Goal: Task Accomplishment & Management: Manage account settings

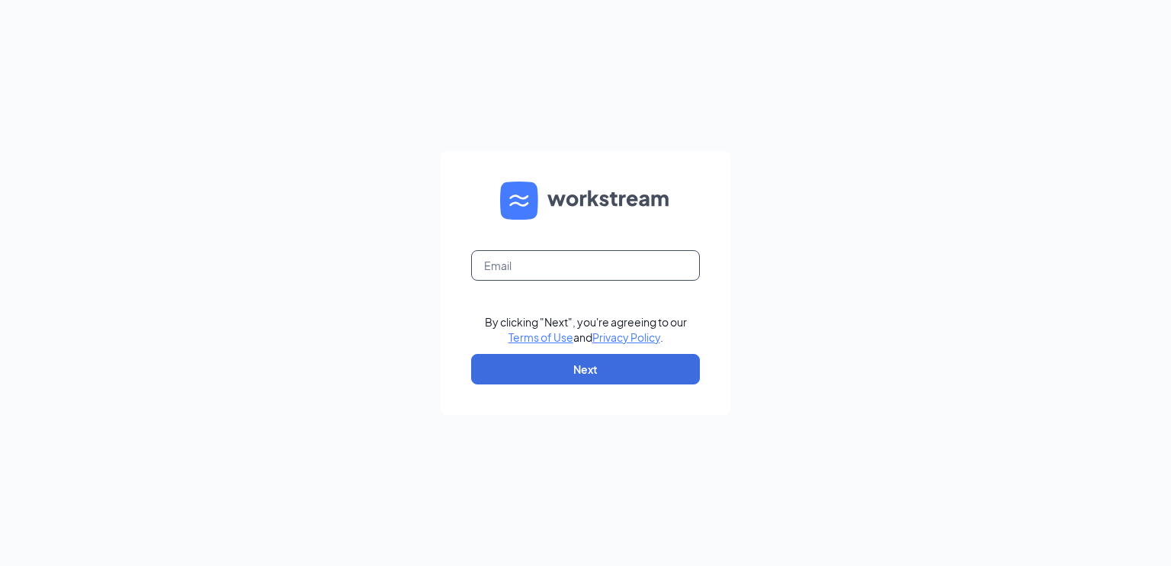
click at [561, 258] on input "text" at bounding box center [585, 265] width 229 height 30
type input "amandaryan4569@gmail.com"
click at [582, 360] on button "Next" at bounding box center [585, 369] width 229 height 30
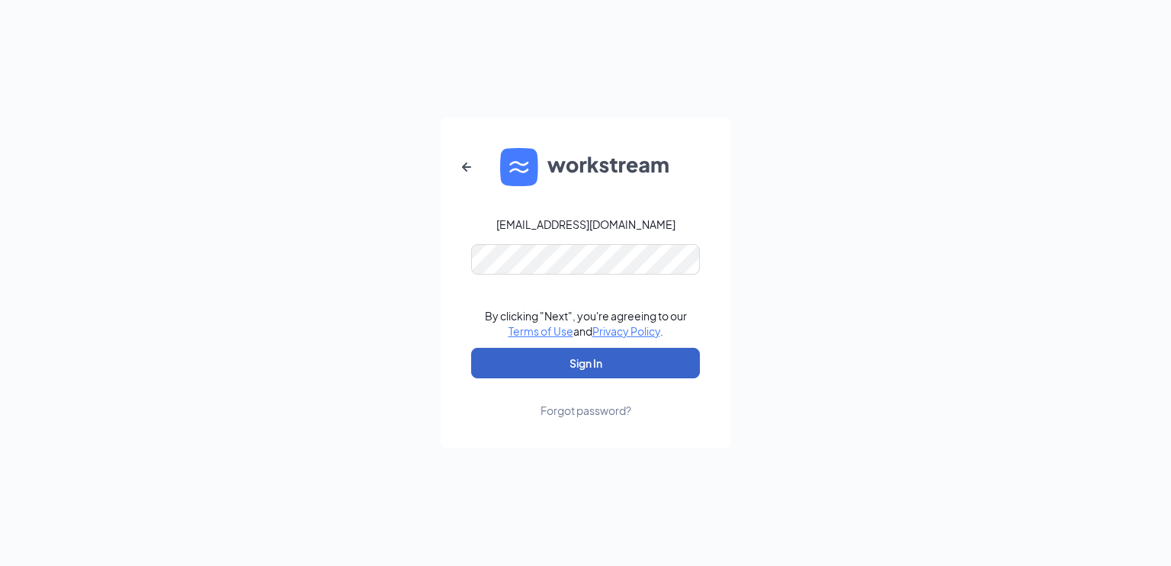
click at [577, 356] on button "Sign In" at bounding box center [585, 363] width 229 height 30
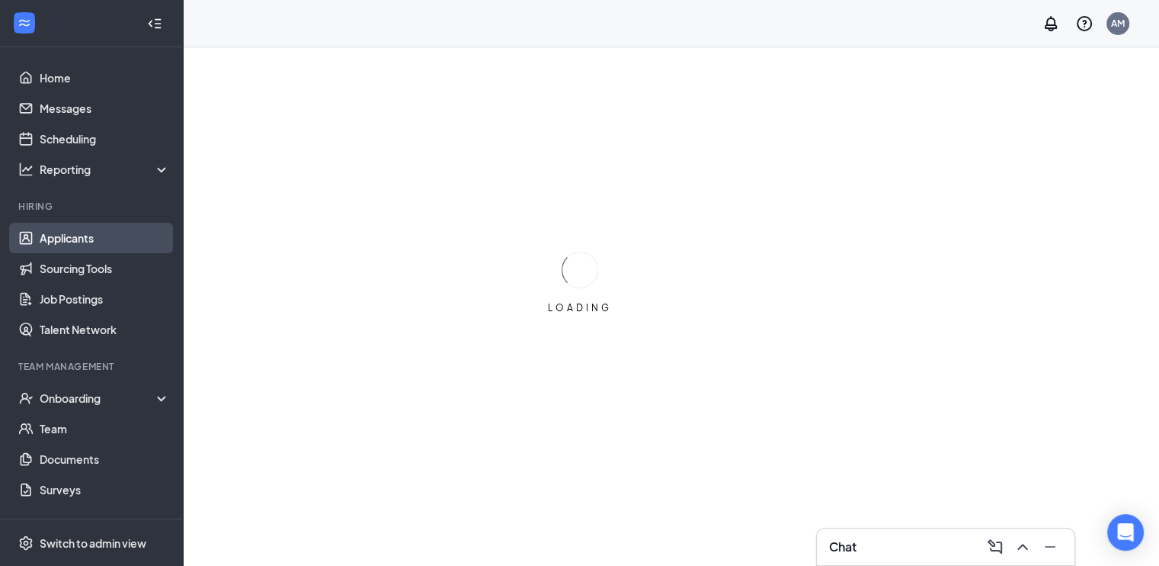
click at [58, 239] on link "Applicants" at bounding box center [105, 238] width 130 height 30
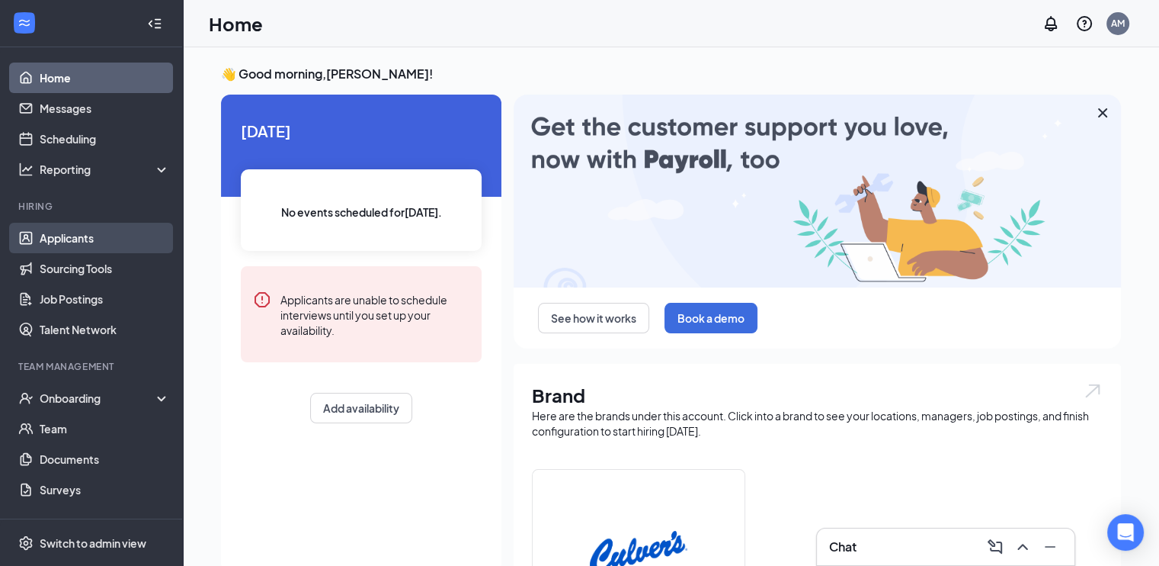
click at [96, 228] on link "Applicants" at bounding box center [105, 238] width 130 height 30
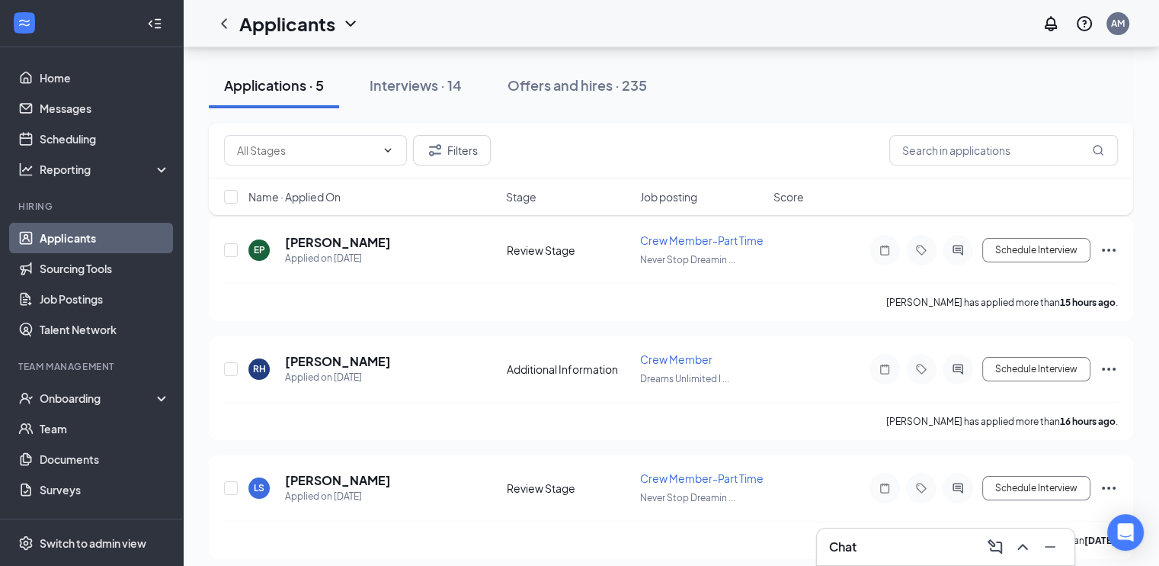
scroll to position [168, 0]
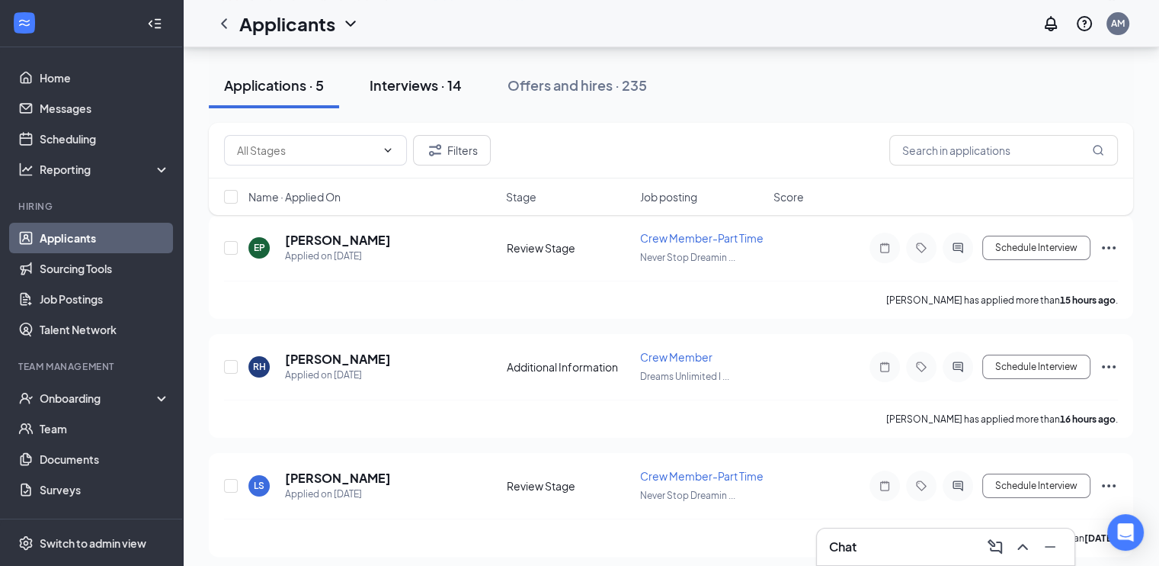
click at [390, 88] on div "Interviews · 14" at bounding box center [416, 84] width 92 height 19
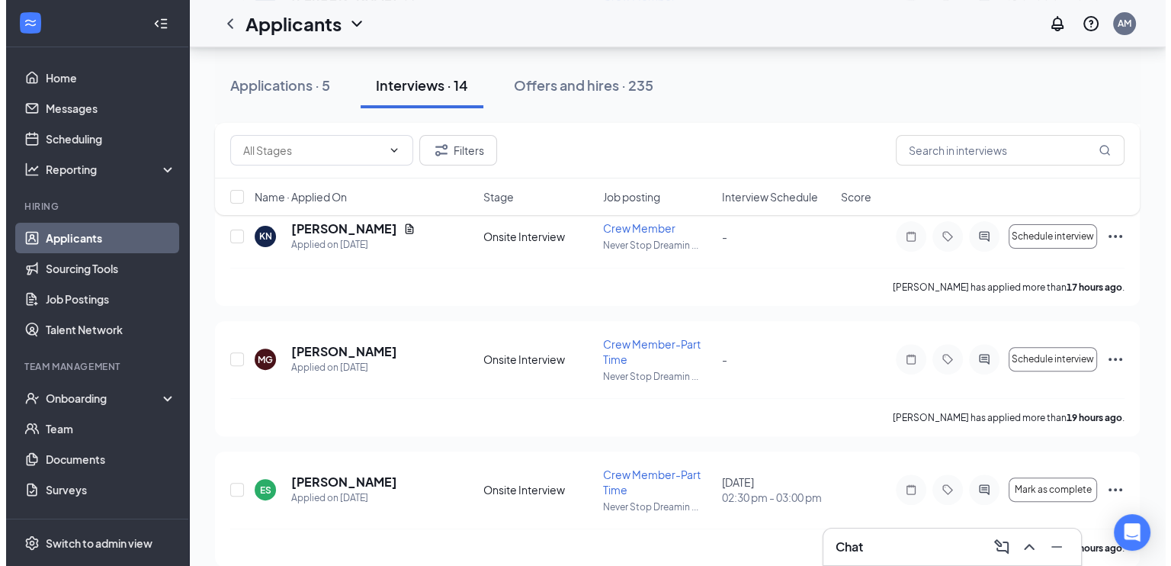
scroll to position [412, 0]
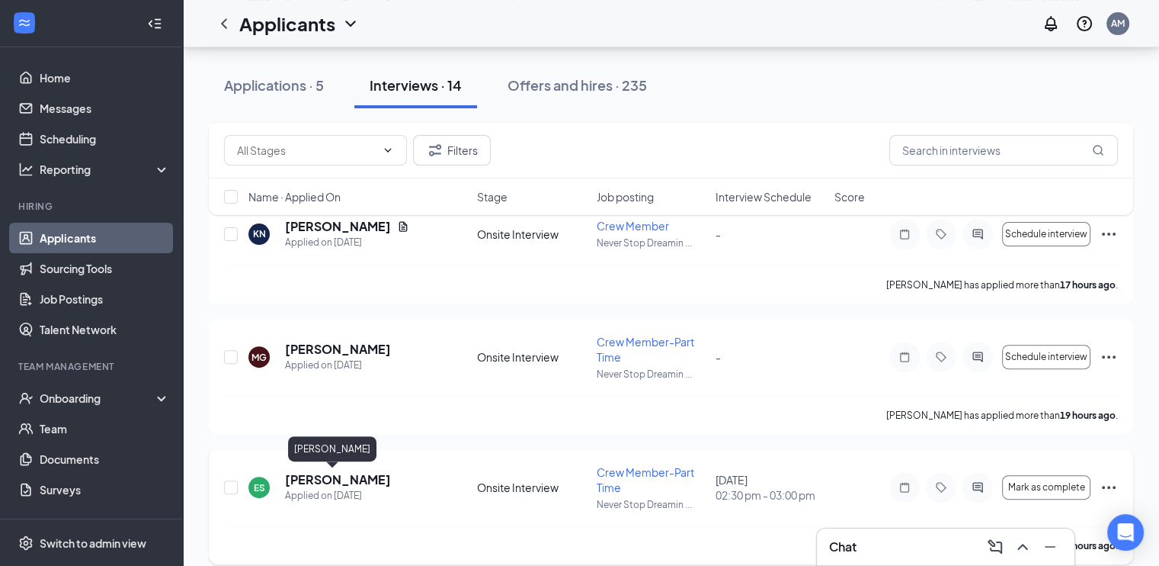
click at [314, 480] on h5 "[PERSON_NAME]" at bounding box center [338, 479] width 106 height 17
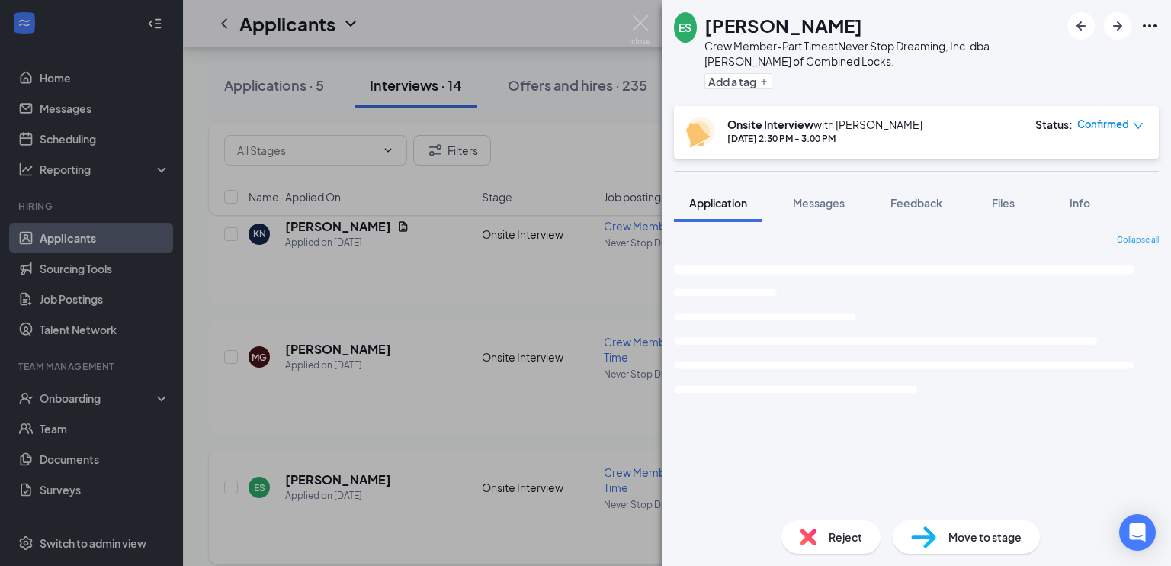
click at [314, 480] on div "ES [PERSON_NAME] Crew Member-Part Time at Never Stop Dreaming, Inc. dba [PERSON…" at bounding box center [585, 283] width 1171 height 566
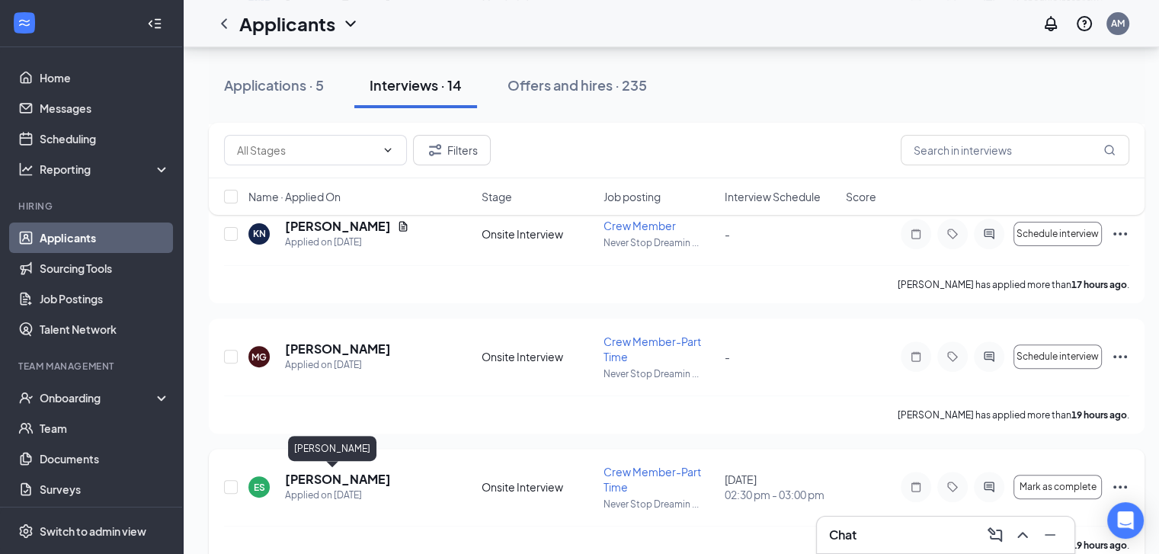
click at [314, 480] on h5 "[PERSON_NAME]" at bounding box center [338, 479] width 106 height 17
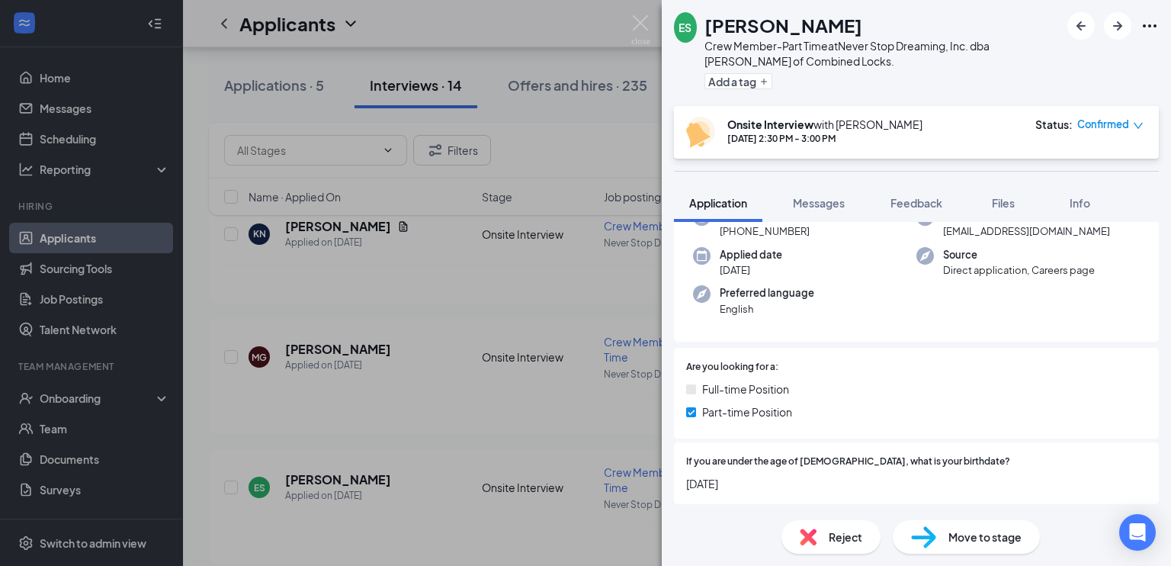
scroll to position [101, 0]
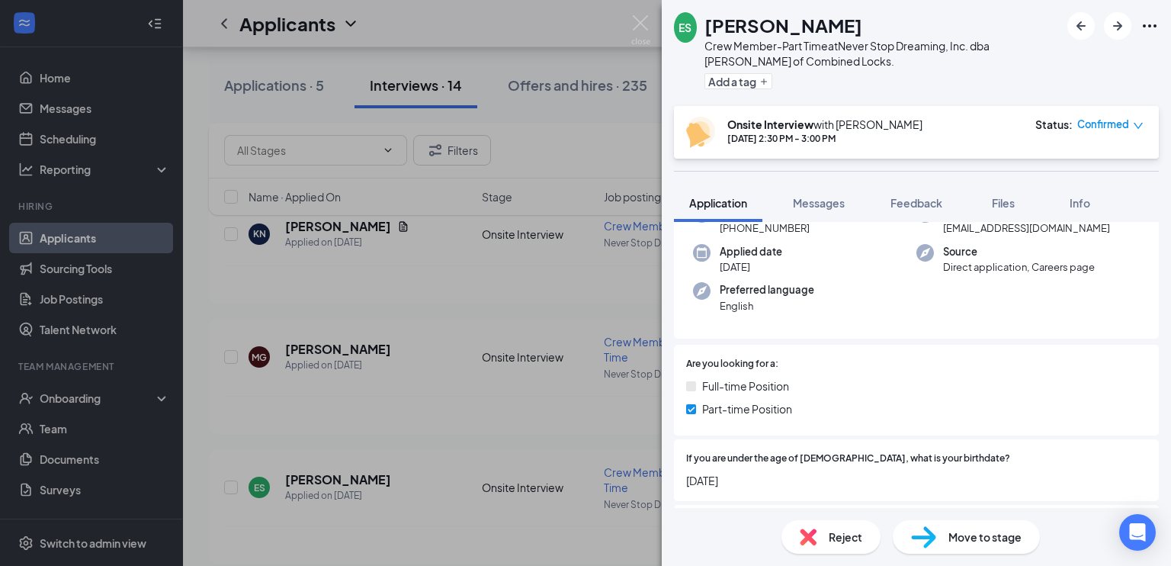
click at [642, 14] on div "ES [PERSON_NAME] Crew Member-Part Time at Never Stop Dreaming, Inc. dba [PERSON…" at bounding box center [585, 283] width 1171 height 566
click at [636, 33] on img at bounding box center [640, 30] width 19 height 30
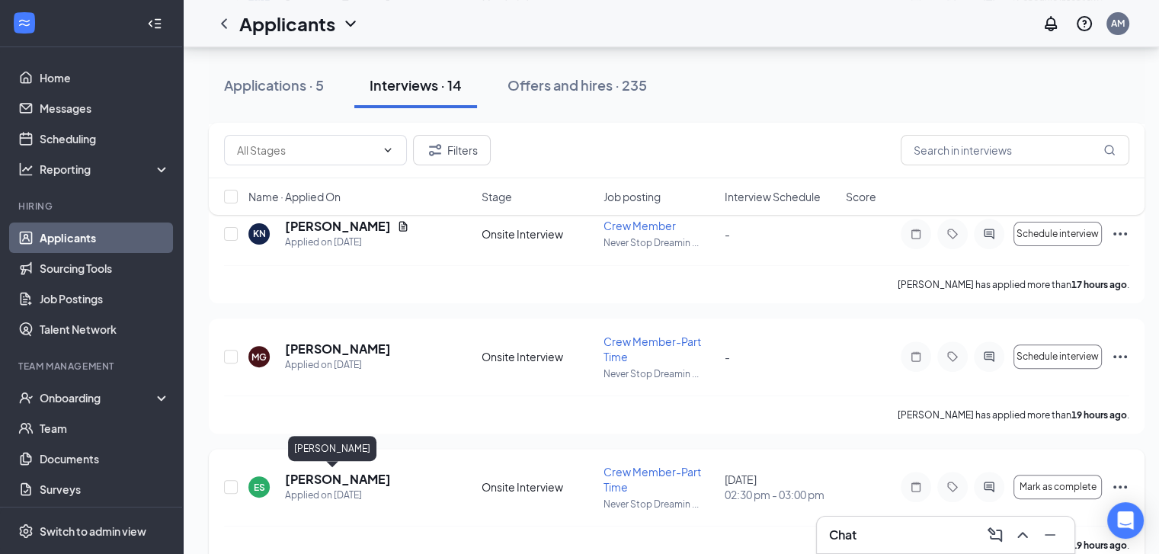
click at [344, 479] on h5 "[PERSON_NAME]" at bounding box center [338, 479] width 106 height 17
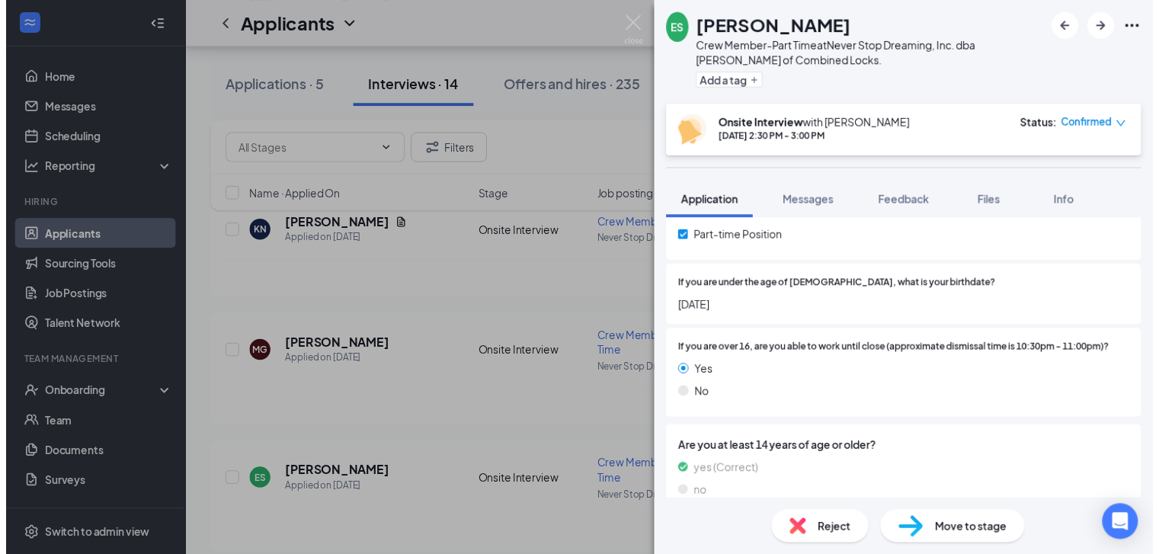
scroll to position [258, 0]
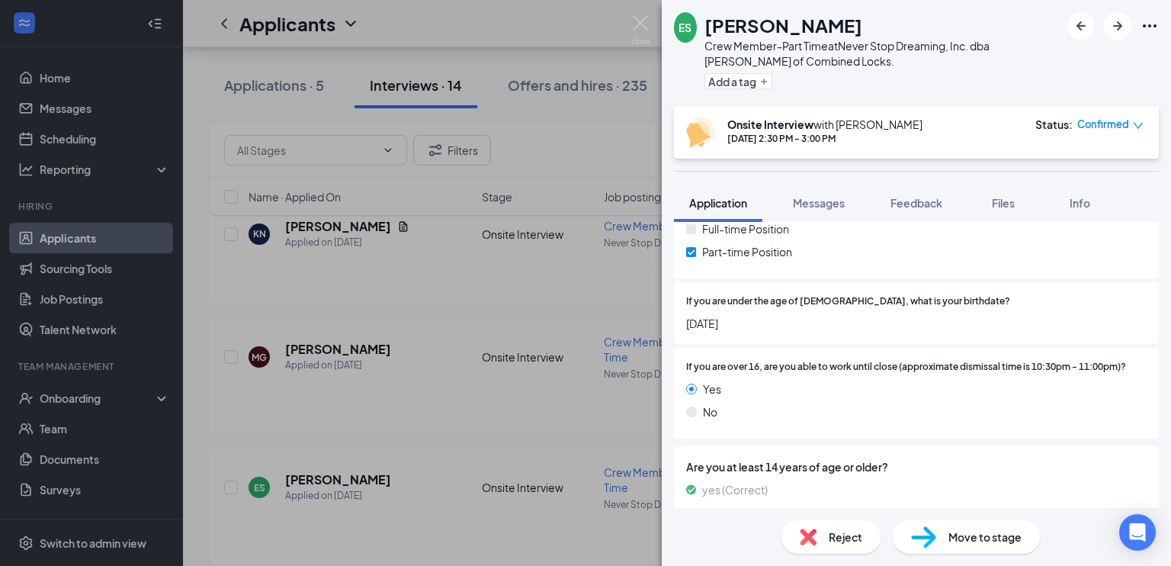
click at [630, 24] on div "ES [PERSON_NAME] Crew Member-Part Time at Never Stop Dreaming, Inc. dba [PERSON…" at bounding box center [585, 283] width 1171 height 566
click at [641, 24] on img at bounding box center [640, 30] width 19 height 30
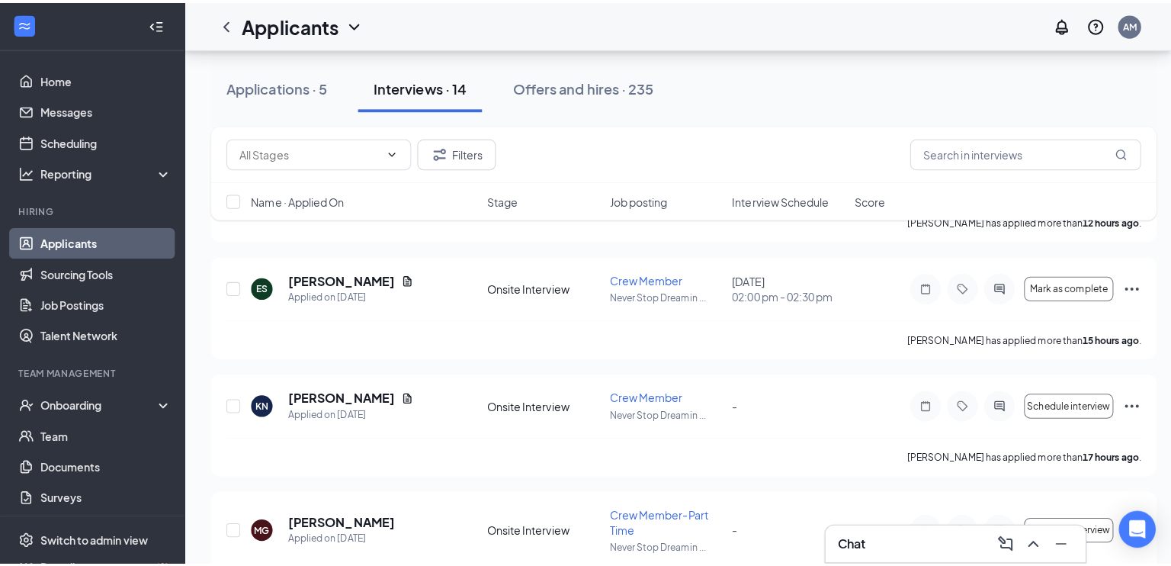
scroll to position [238, 0]
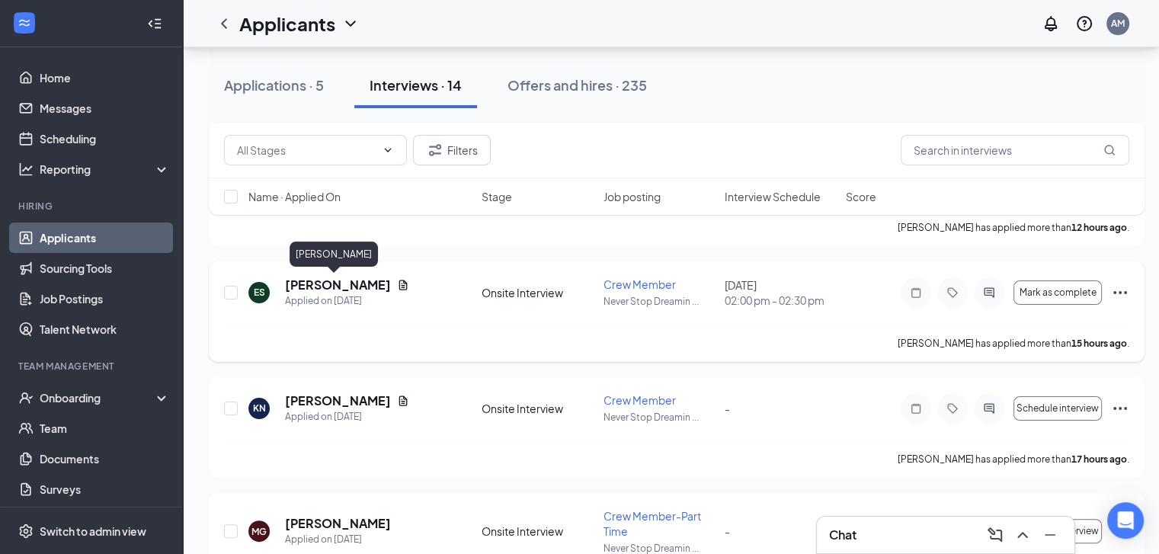
click at [342, 283] on h5 "[PERSON_NAME]" at bounding box center [338, 285] width 106 height 17
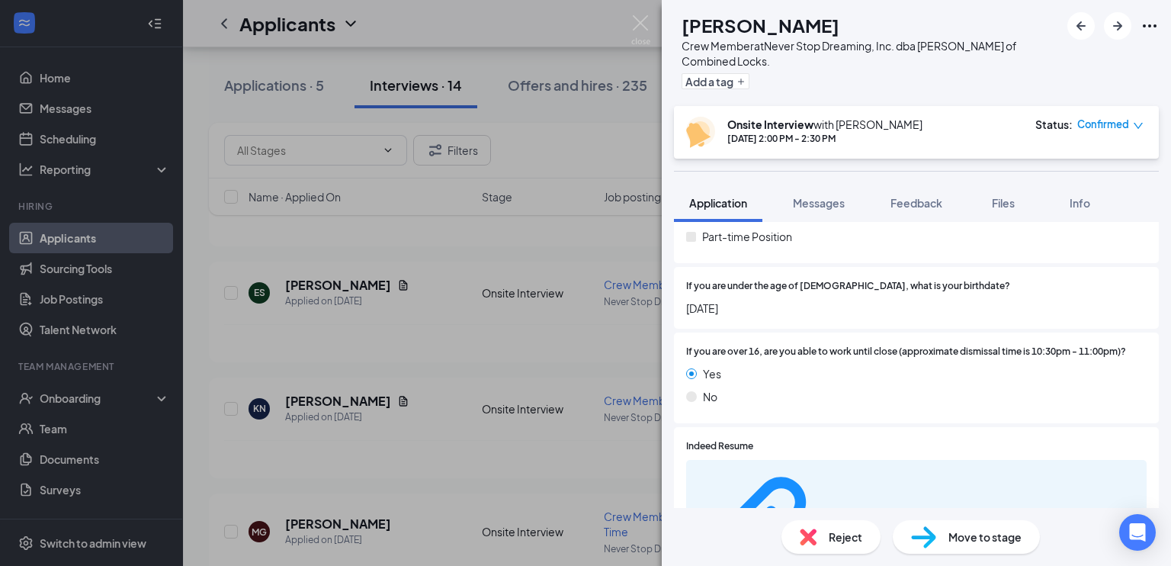
scroll to position [280, 0]
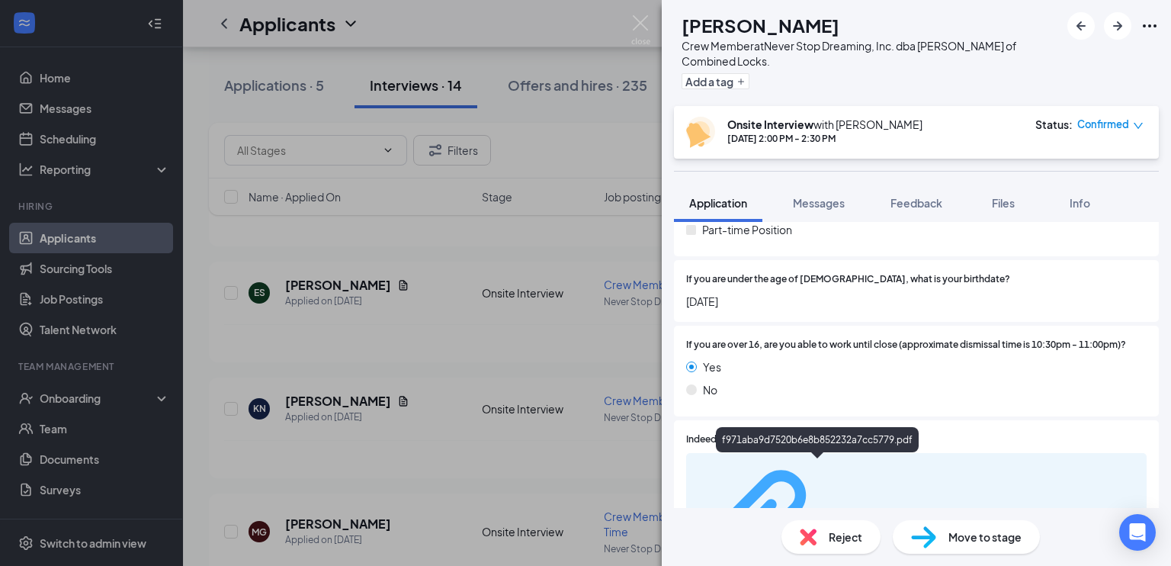
click at [828, 520] on div "f971aba9d7520b6e8b852232a7cc5779.pdf" at bounding box center [885, 526] width 114 height 12
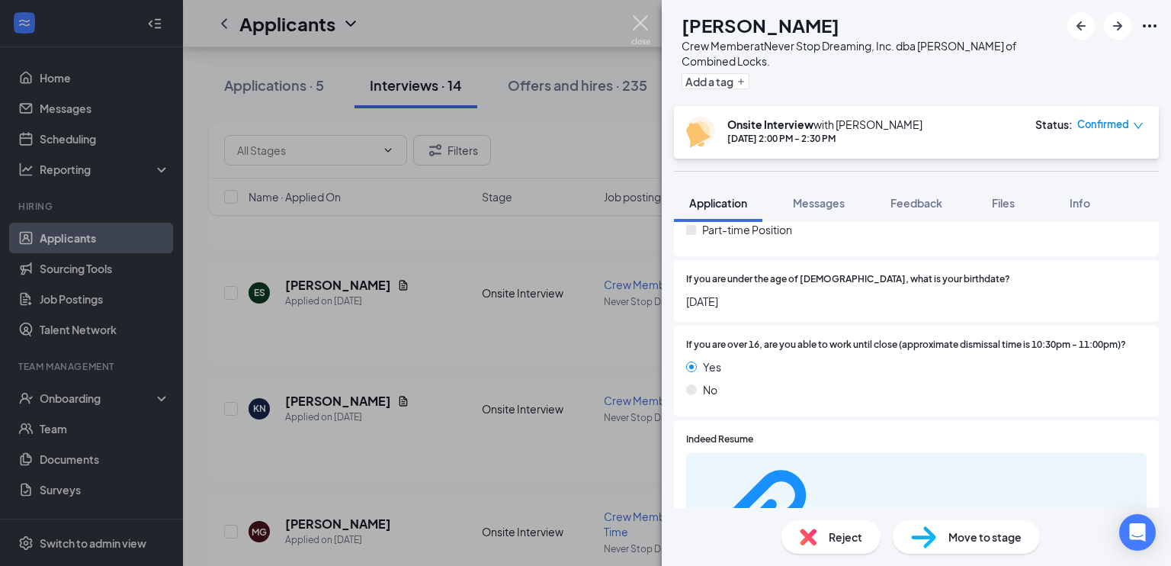
click at [643, 18] on img at bounding box center [640, 30] width 19 height 30
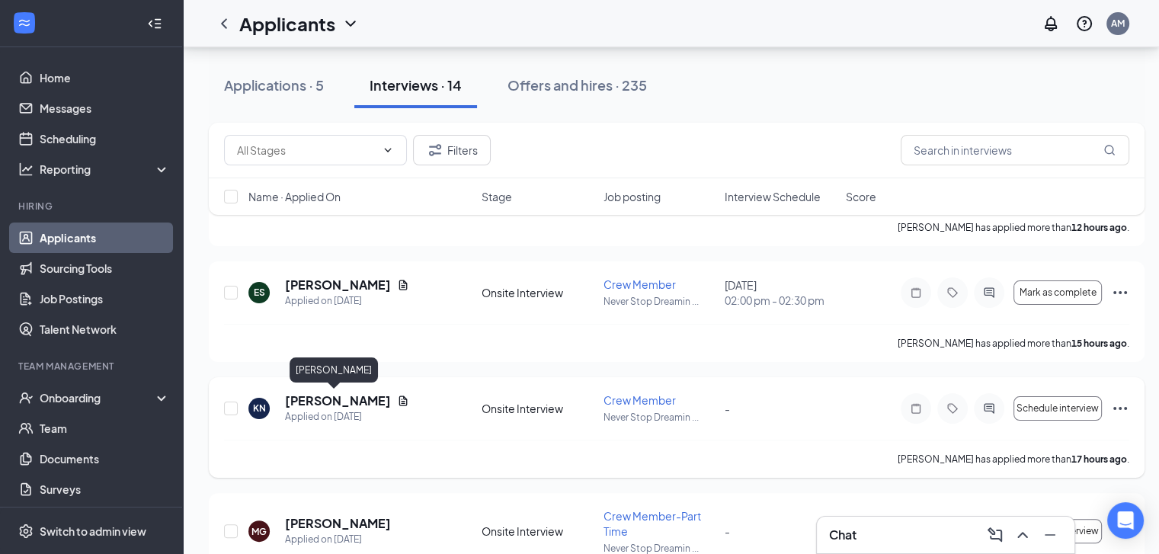
click at [304, 402] on h5 "[PERSON_NAME]" at bounding box center [338, 401] width 106 height 17
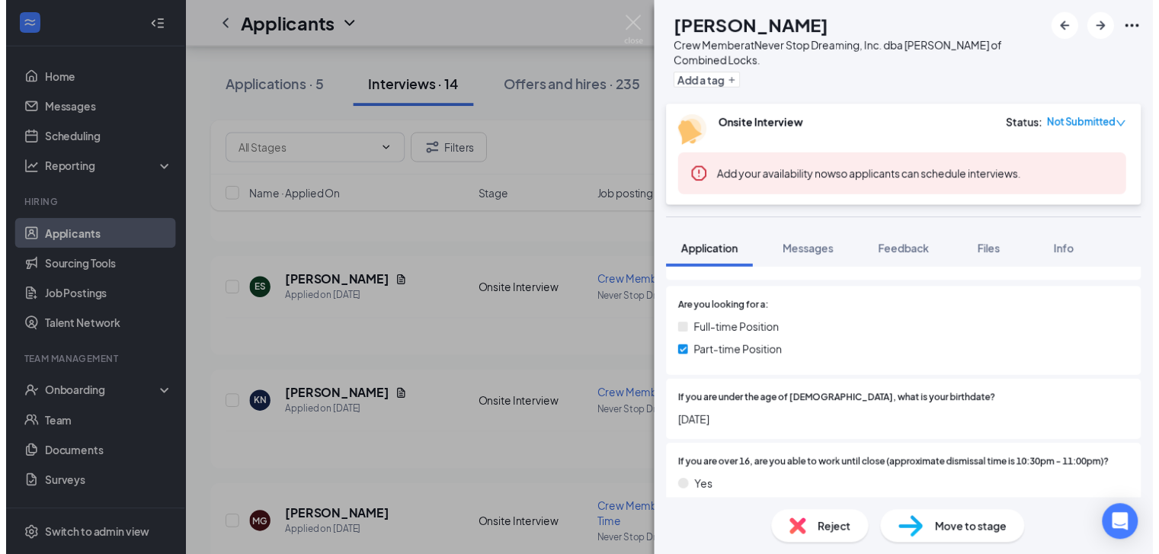
scroll to position [230, 0]
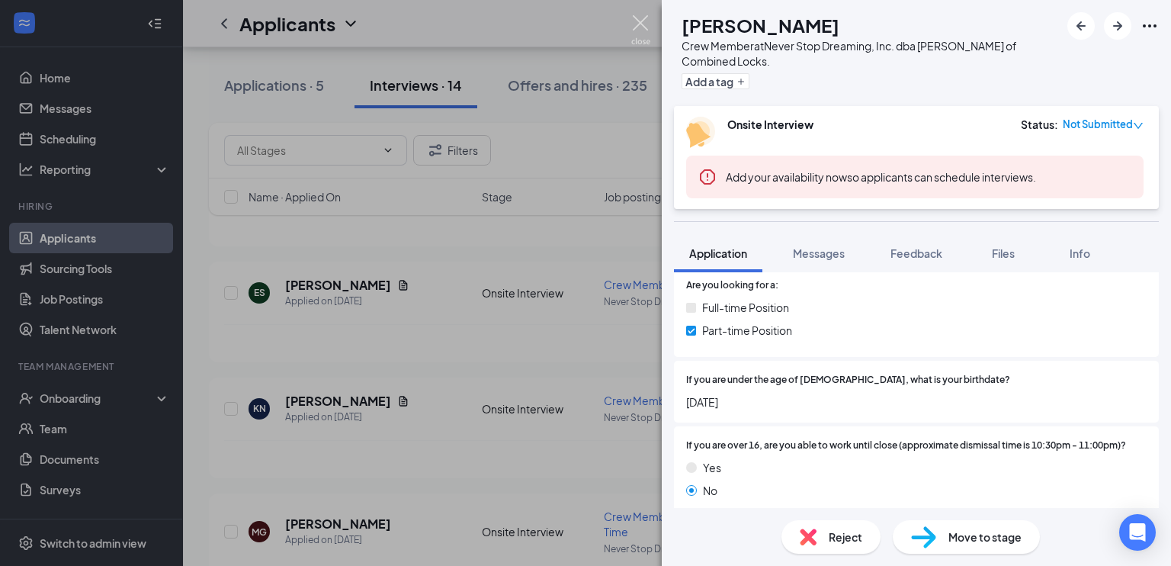
click at [643, 18] on img at bounding box center [640, 30] width 19 height 30
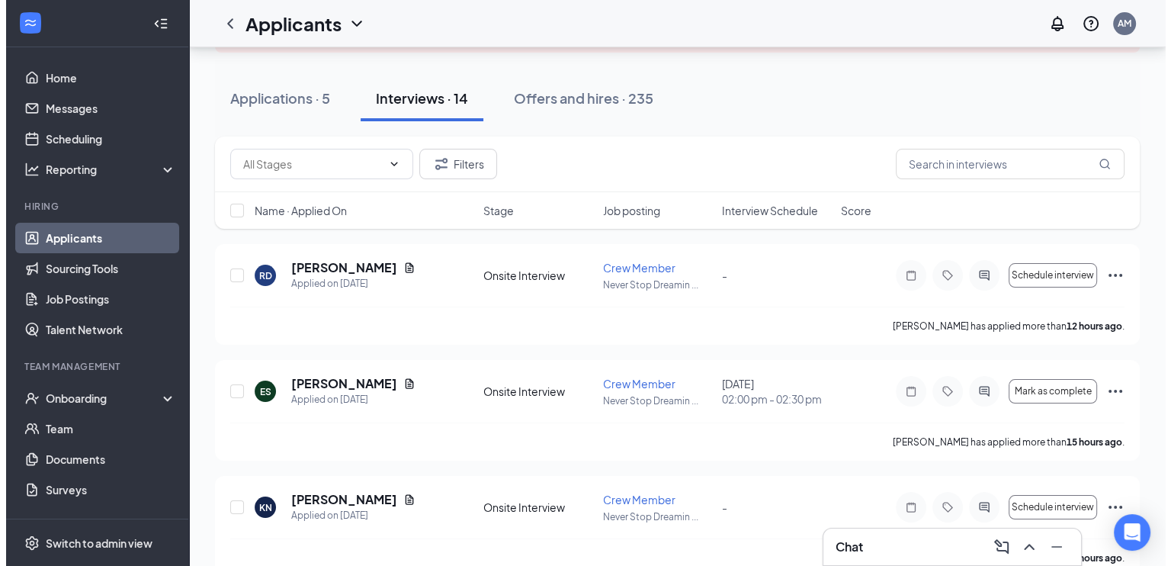
scroll to position [137, 0]
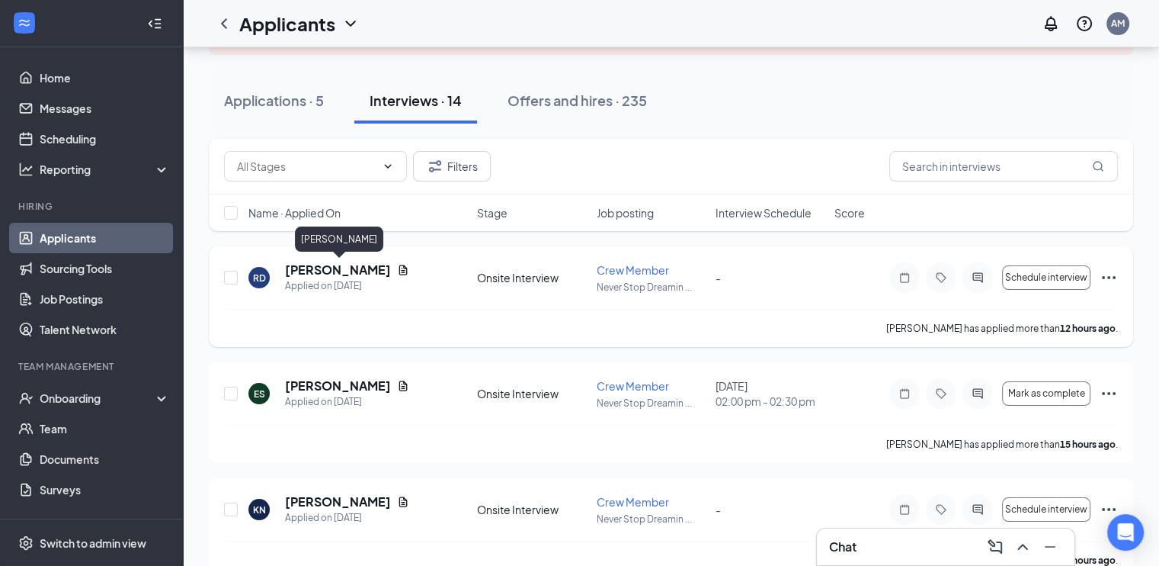
click at [360, 270] on h5 "[PERSON_NAME]" at bounding box center [338, 269] width 106 height 17
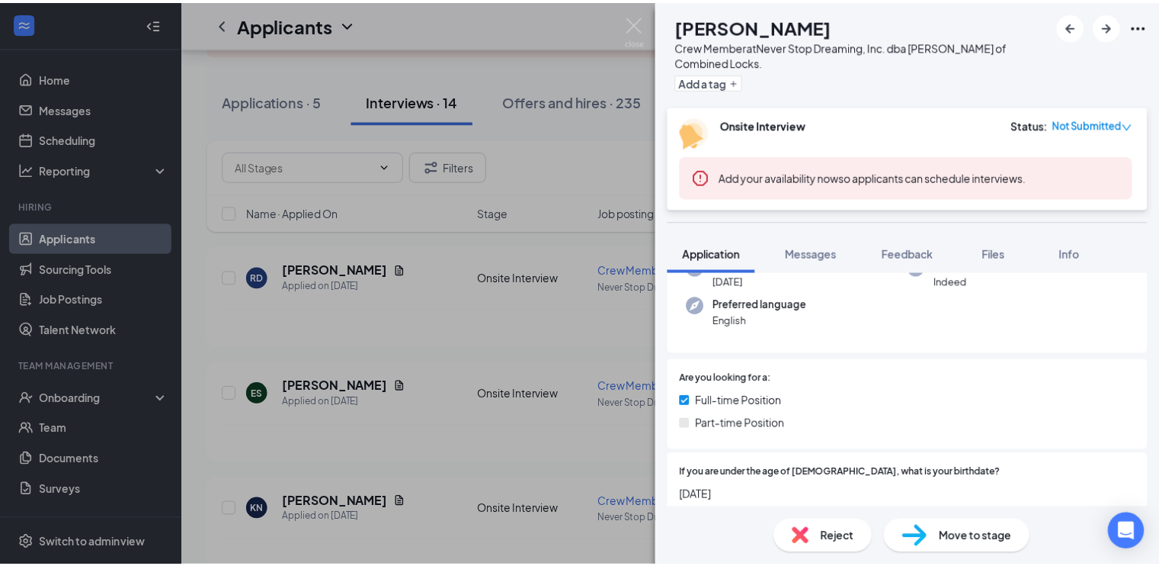
scroll to position [151, 0]
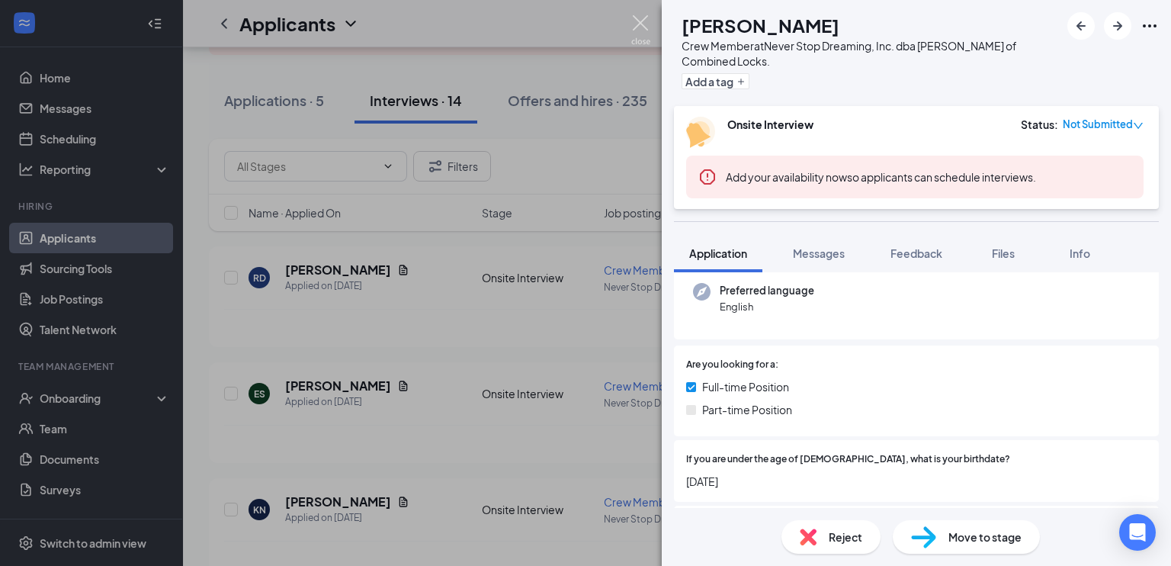
click at [643, 17] on img at bounding box center [640, 30] width 19 height 30
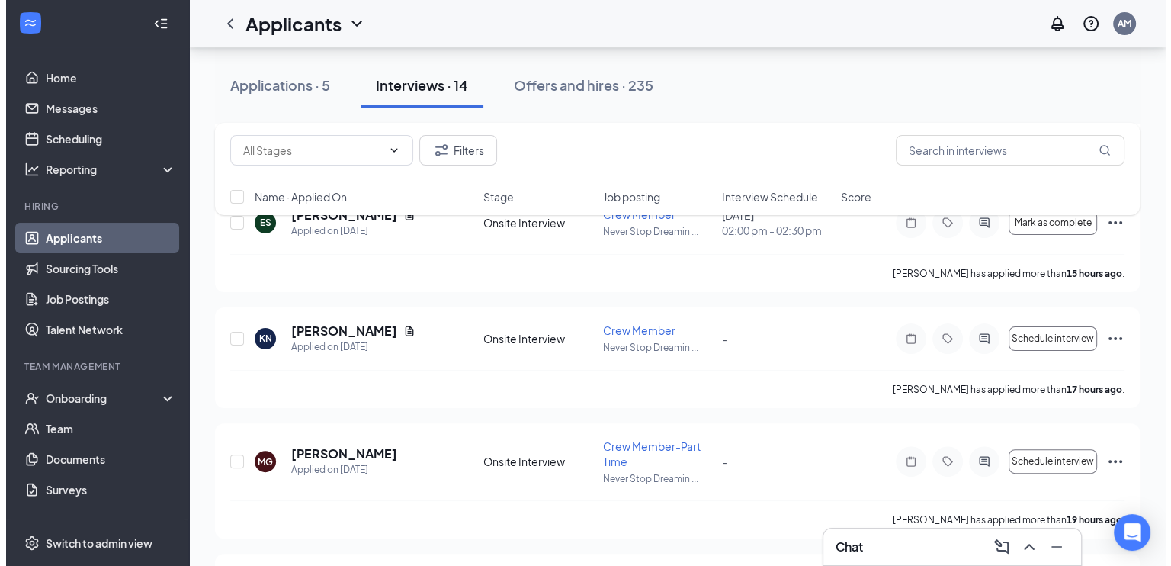
scroll to position [320, 0]
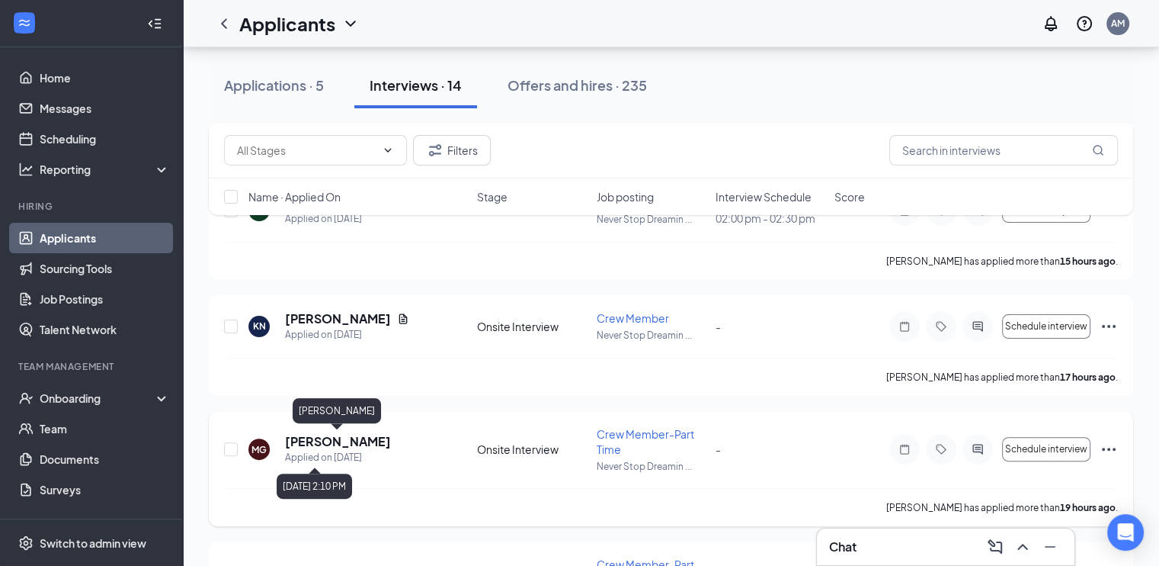
click at [338, 439] on h5 "[PERSON_NAME]" at bounding box center [338, 441] width 106 height 17
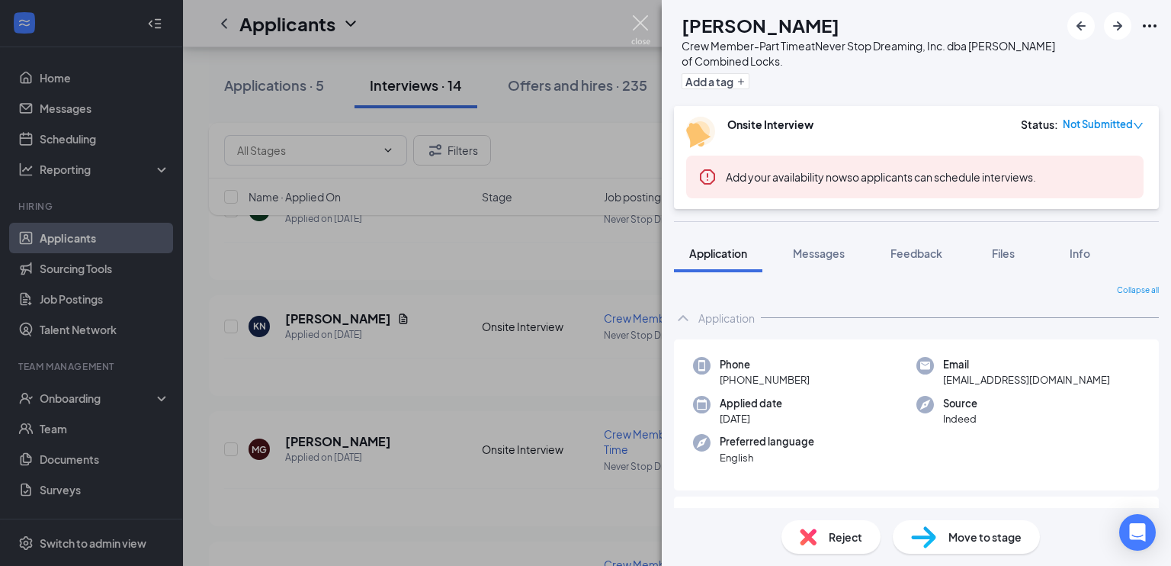
click at [643, 28] on img at bounding box center [640, 30] width 19 height 30
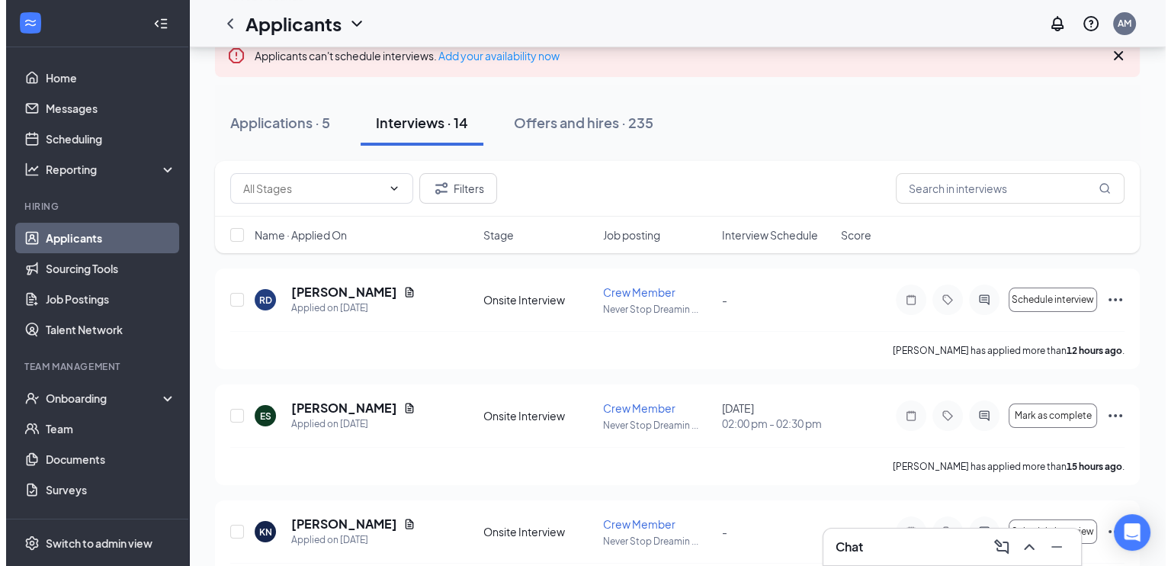
scroll to position [87, 0]
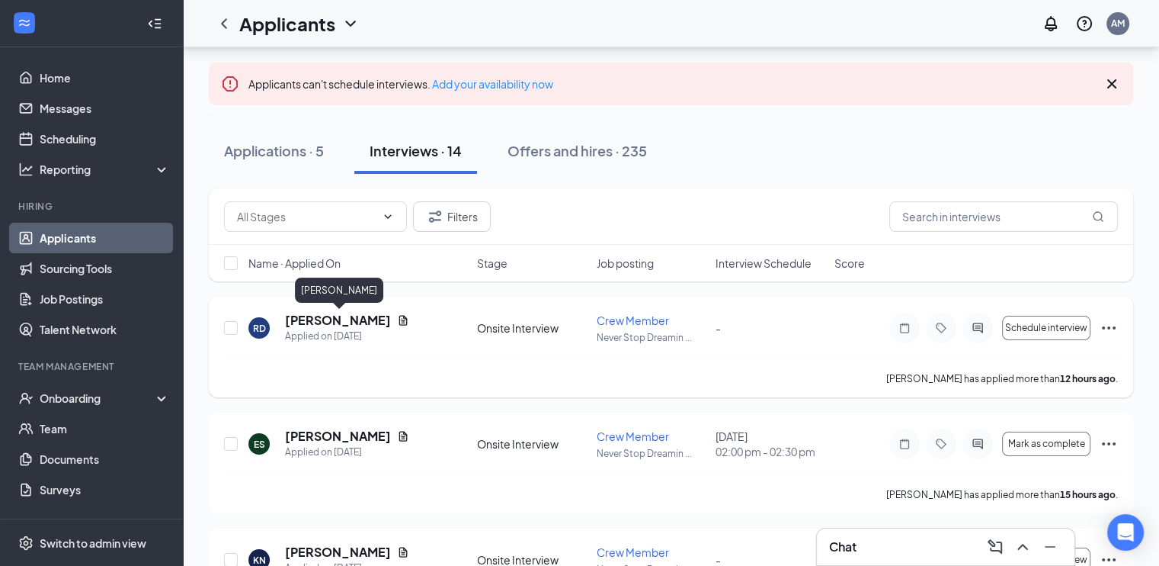
click at [307, 322] on h5 "[PERSON_NAME]" at bounding box center [338, 320] width 106 height 17
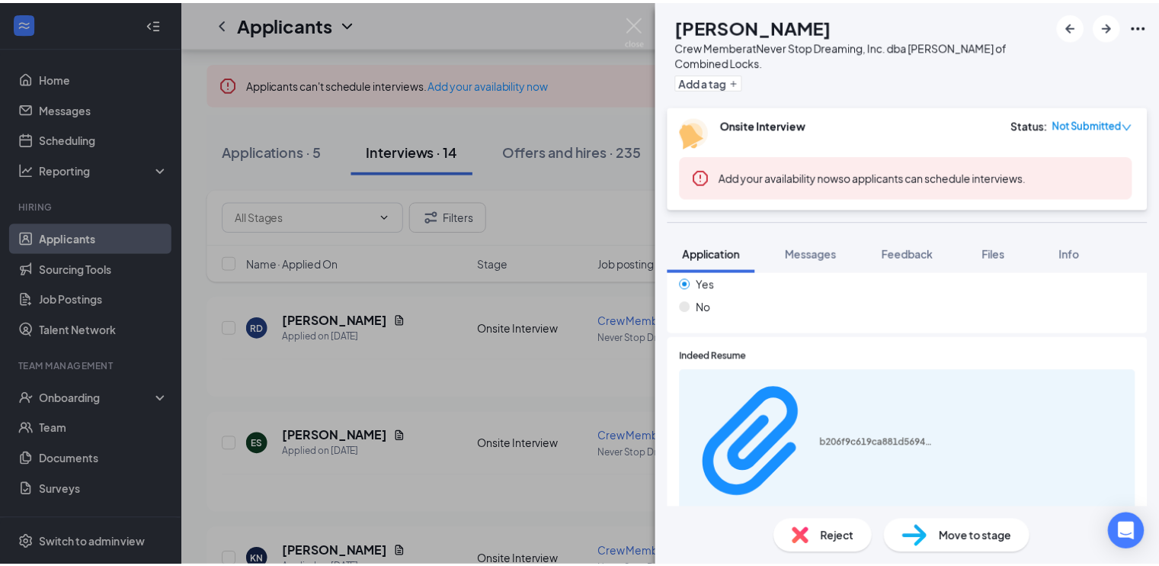
scroll to position [419, 0]
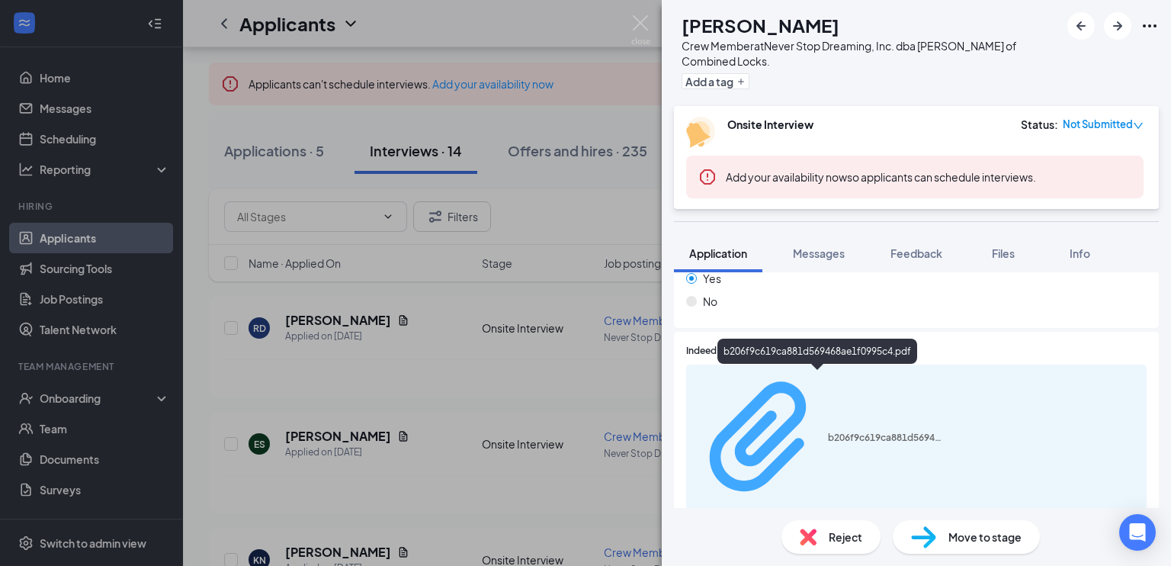
click at [790, 386] on div "b206f9c619ca881d569468ae1f0995c4.pdf" at bounding box center [818, 438] width 247 height 135
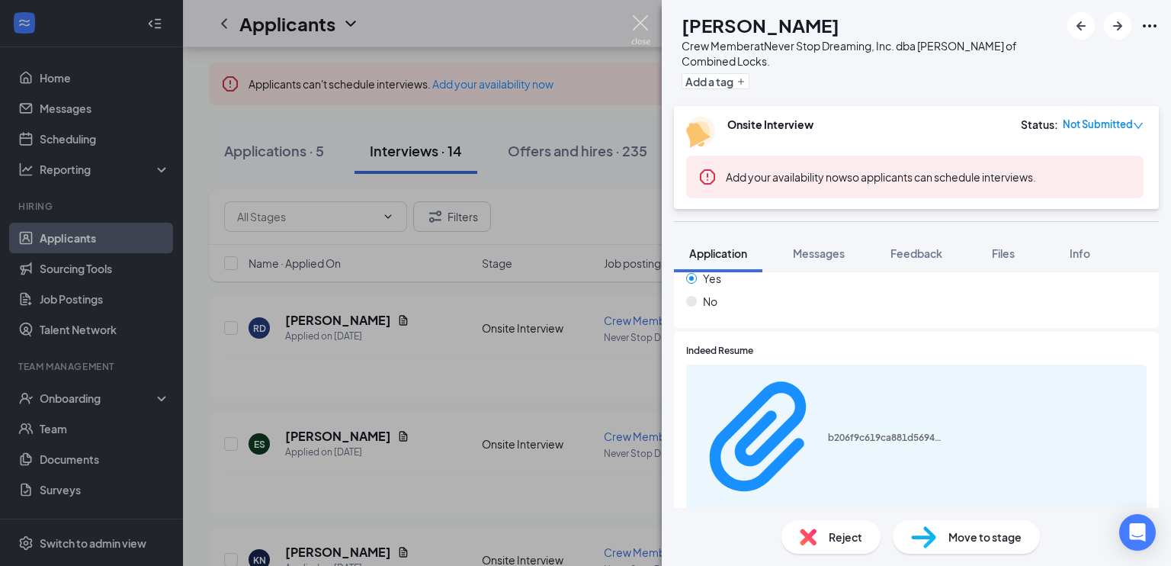
click at [643, 21] on img at bounding box center [640, 30] width 19 height 30
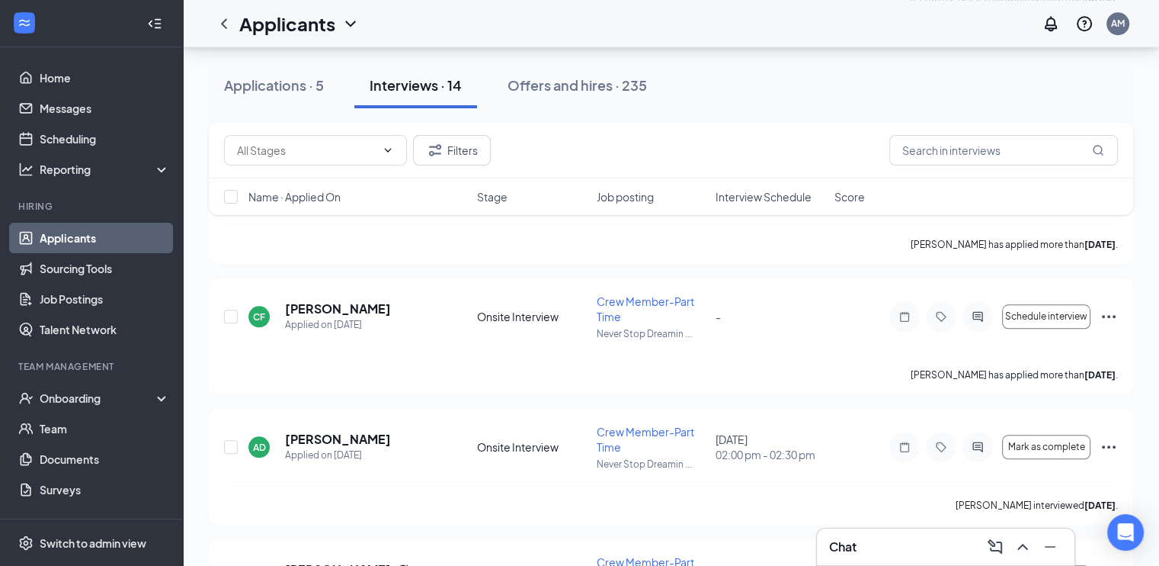
scroll to position [1451, 0]
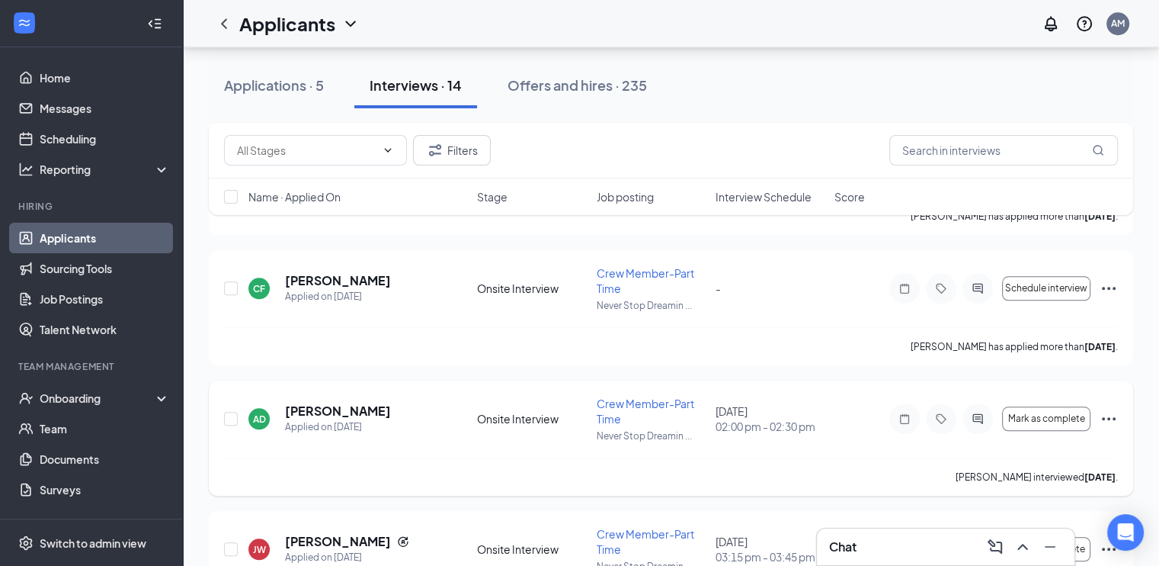
click at [1108, 412] on icon "Ellipses" at bounding box center [1109, 418] width 18 height 18
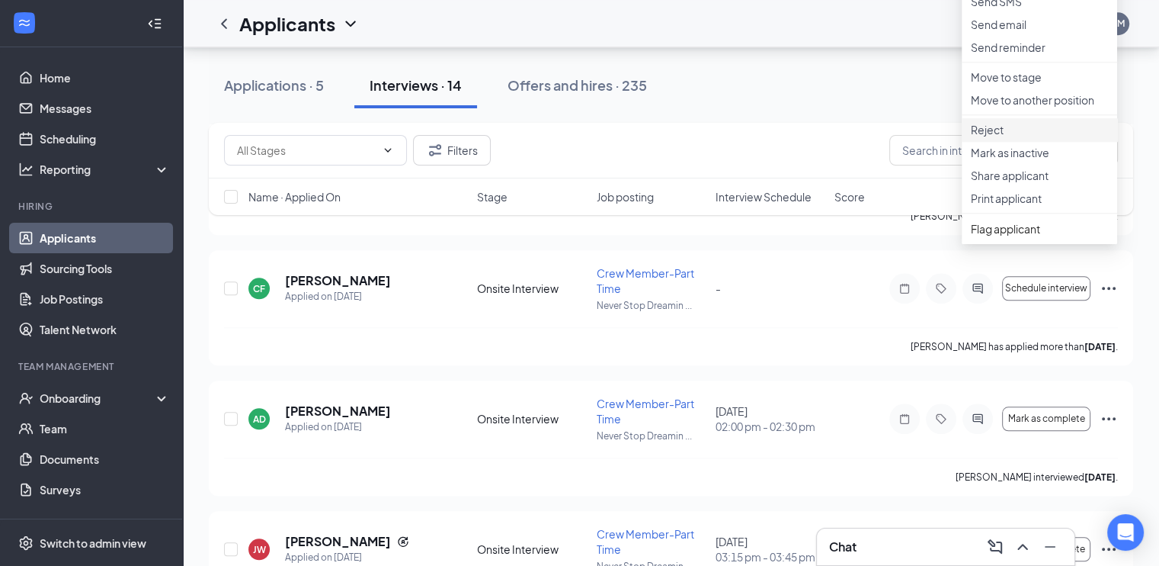
click at [1012, 137] on p "Reject" at bounding box center [1039, 129] width 137 height 15
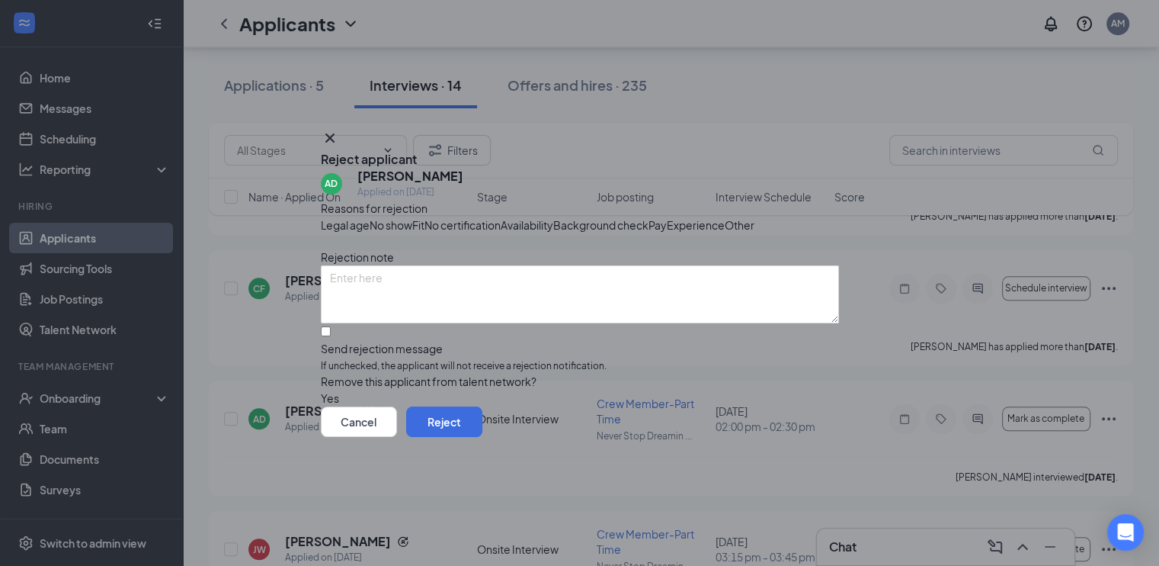
click at [425, 216] on div "Fit" at bounding box center [418, 224] width 12 height 17
click at [553, 216] on div "Availability" at bounding box center [527, 224] width 53 height 17
click at [331, 336] on input "Send rejection message If unchecked, the applicant will not receive a rejection…" at bounding box center [326, 331] width 10 height 10
checkbox input "true"
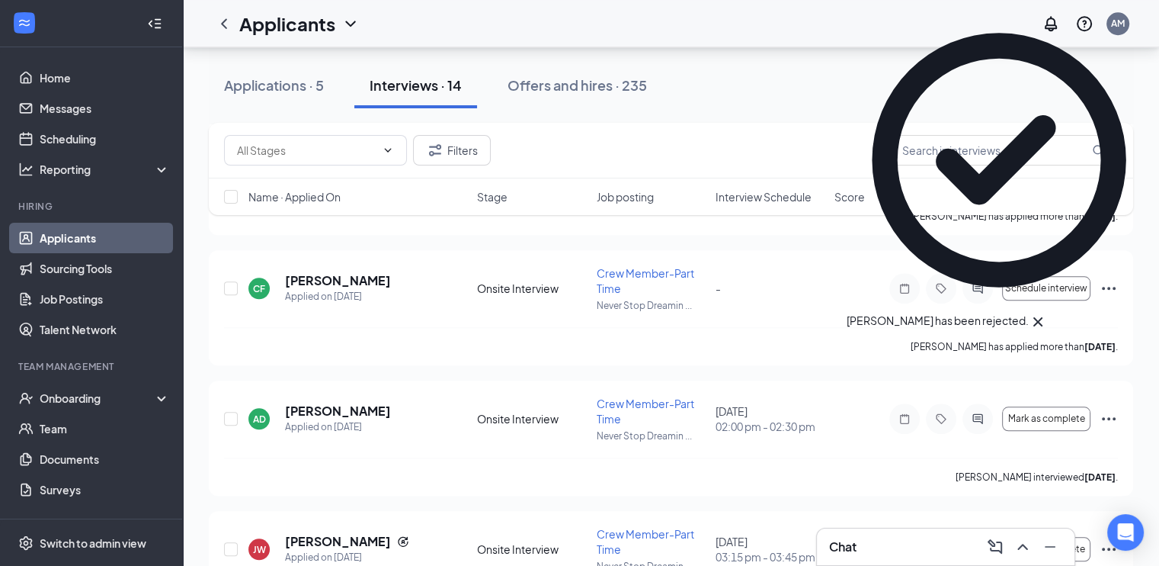
click at [108, 239] on link "Applicants" at bounding box center [105, 238] width 130 height 30
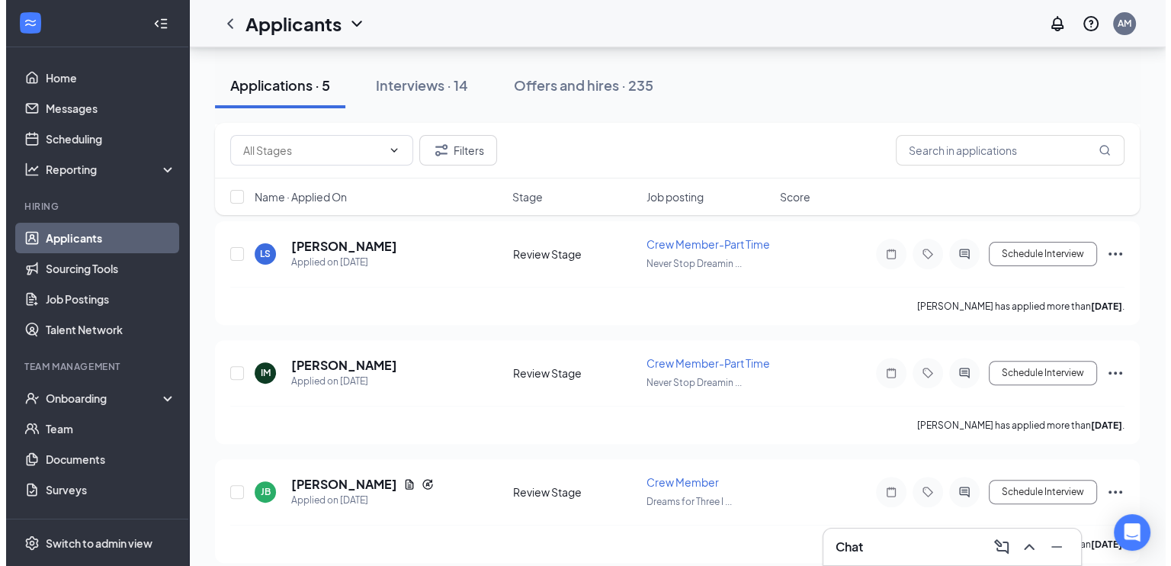
scroll to position [406, 0]
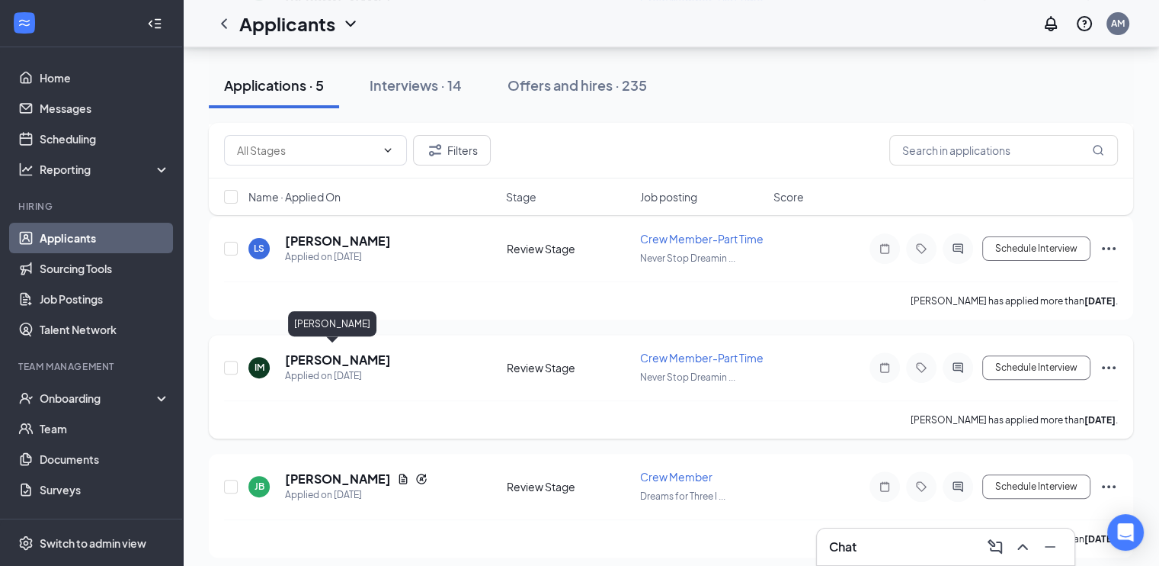
click at [297, 356] on h5 "[PERSON_NAME]" at bounding box center [338, 359] width 106 height 17
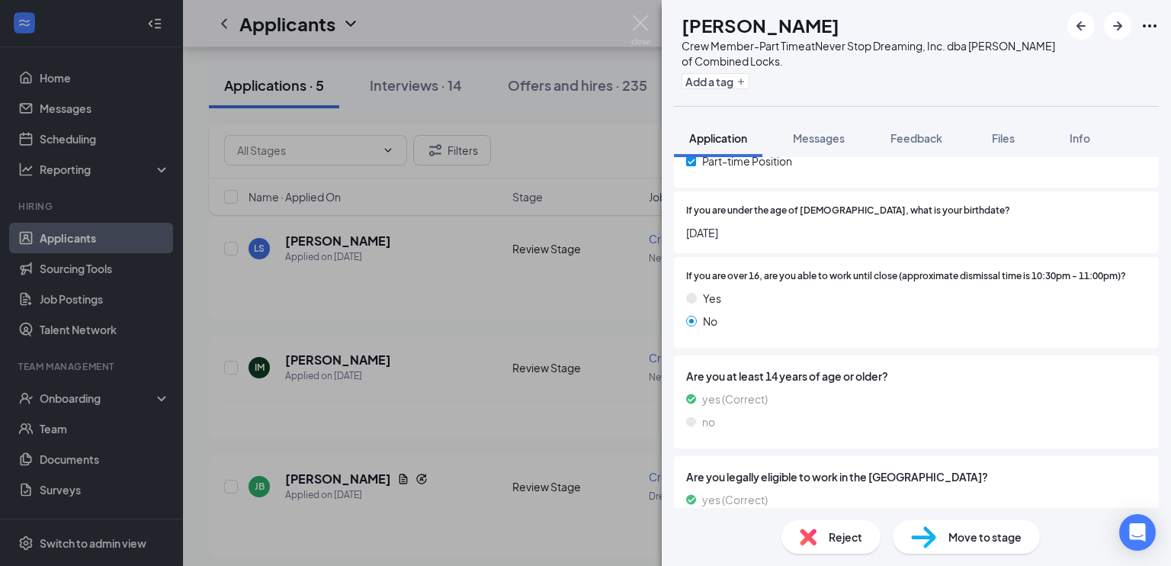
scroll to position [252, 0]
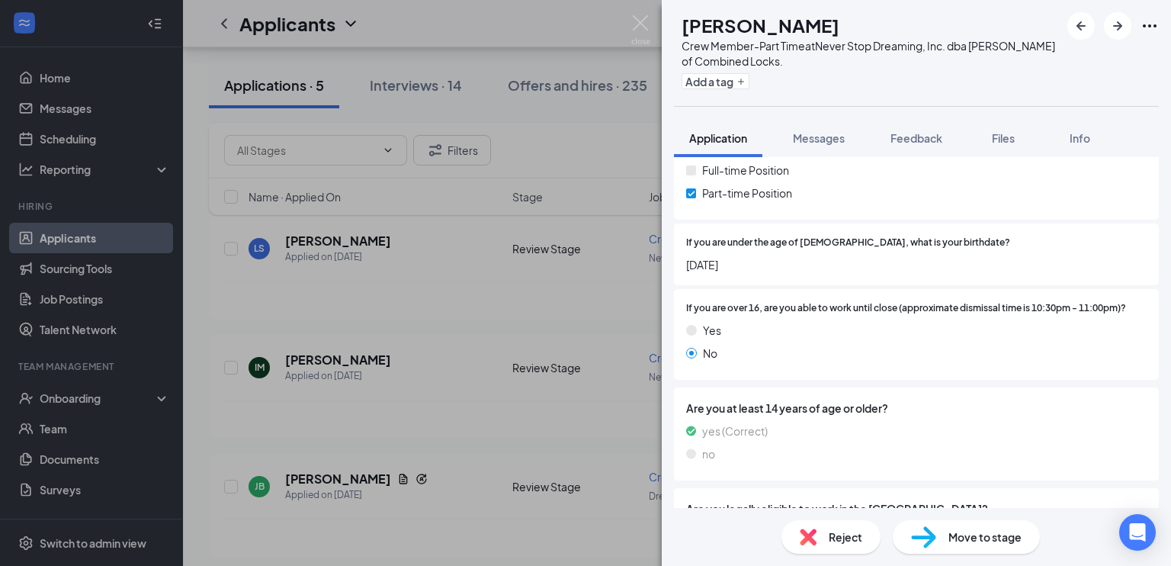
click at [950, 539] on span "Move to stage" at bounding box center [984, 536] width 73 height 17
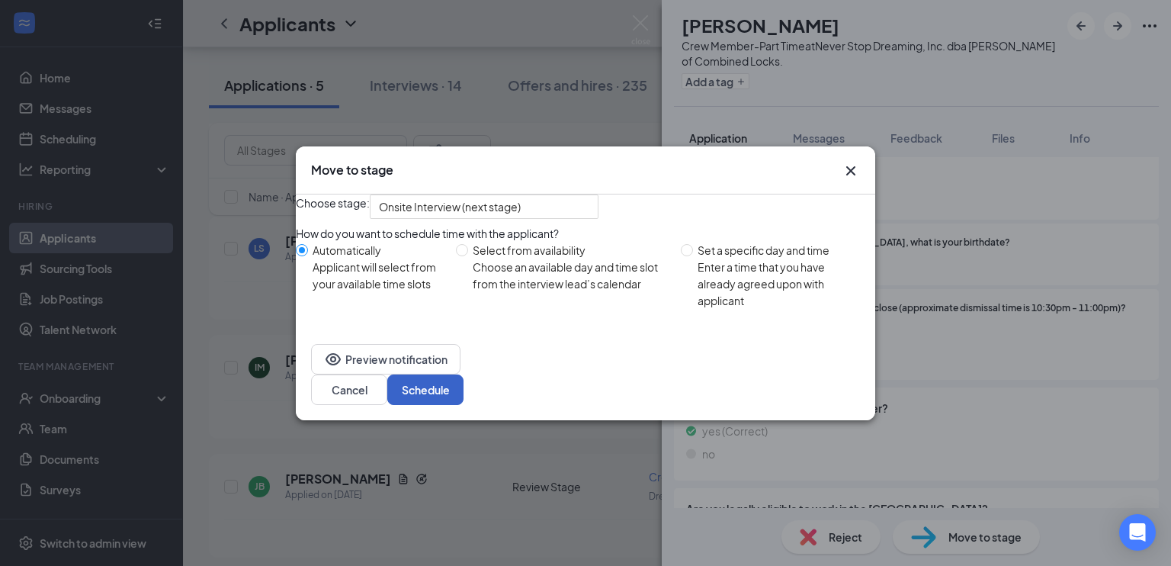
click at [463, 393] on button "Schedule" at bounding box center [425, 389] width 76 height 30
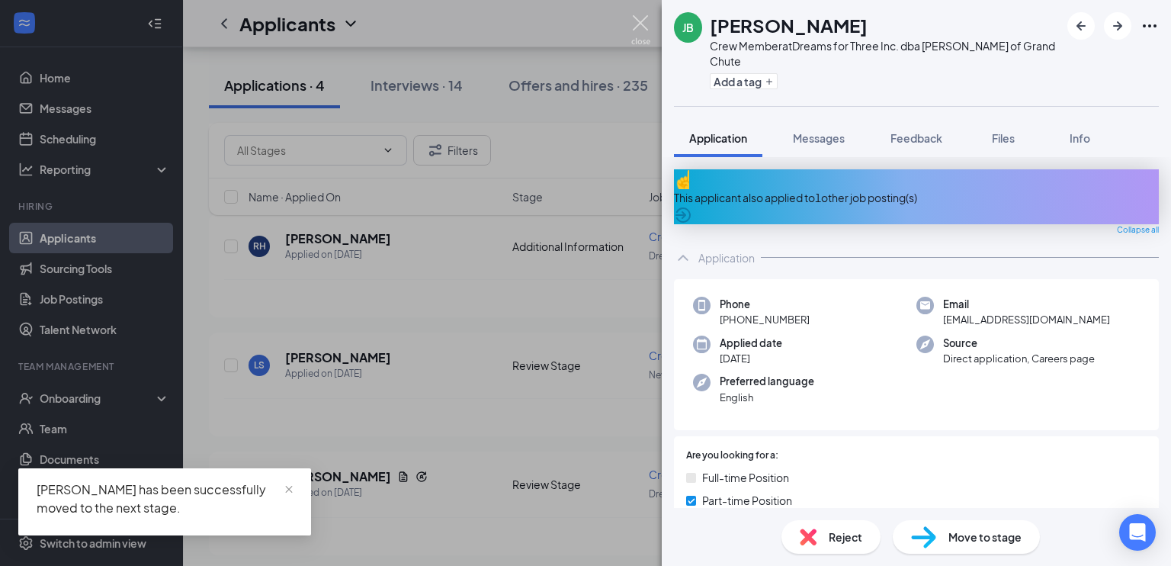
click at [631, 27] on img at bounding box center [640, 30] width 19 height 30
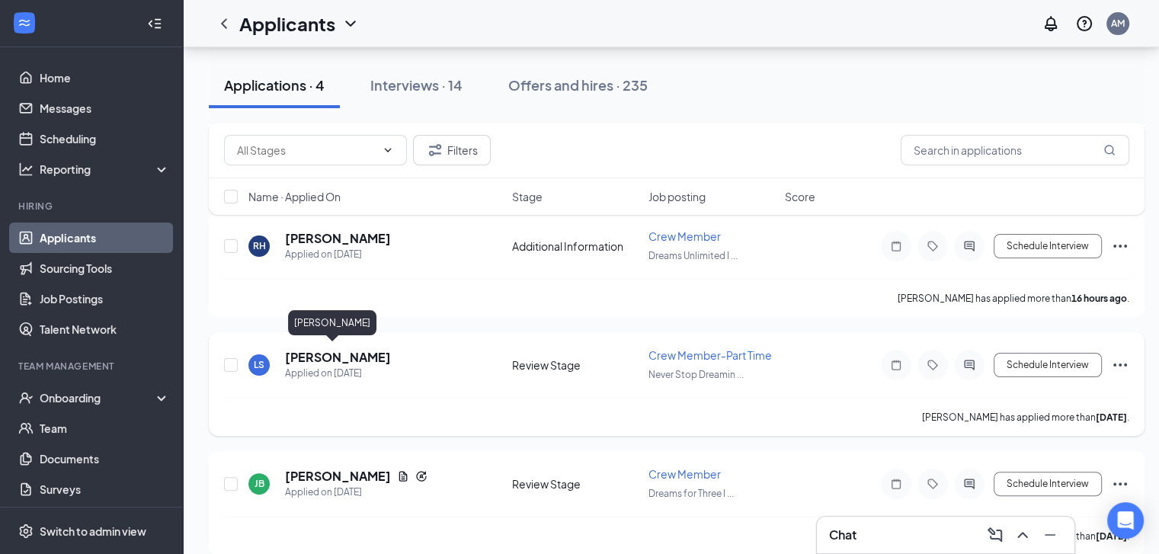
click at [329, 356] on h5 "[PERSON_NAME]" at bounding box center [338, 357] width 106 height 17
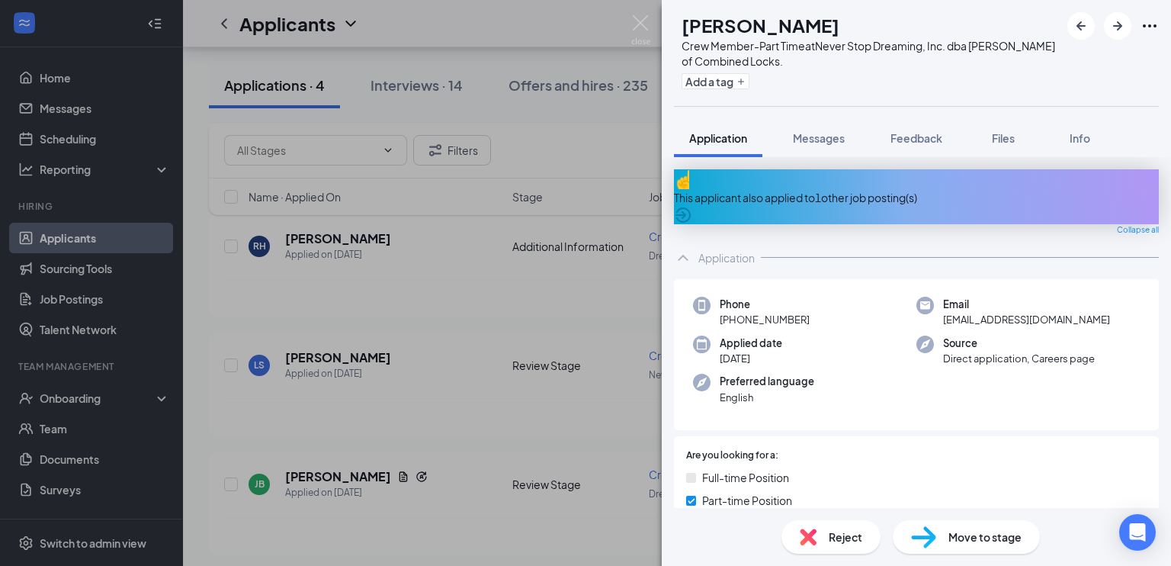
click at [691, 207] on icon "ArrowCircle" at bounding box center [682, 214] width 15 height 15
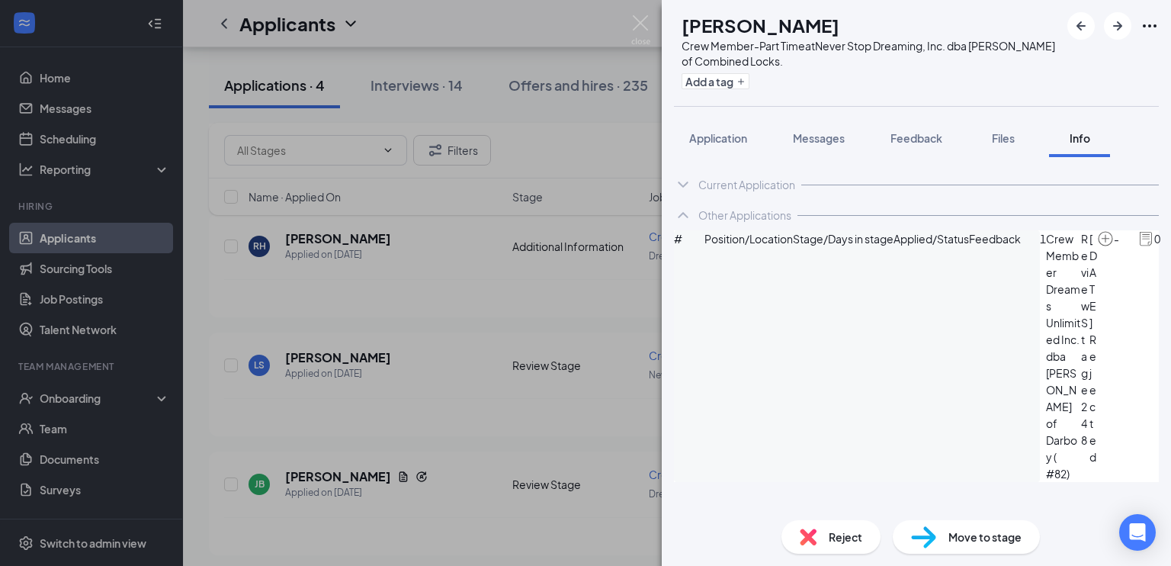
click at [687, 173] on div "Current Application" at bounding box center [916, 184] width 485 height 30
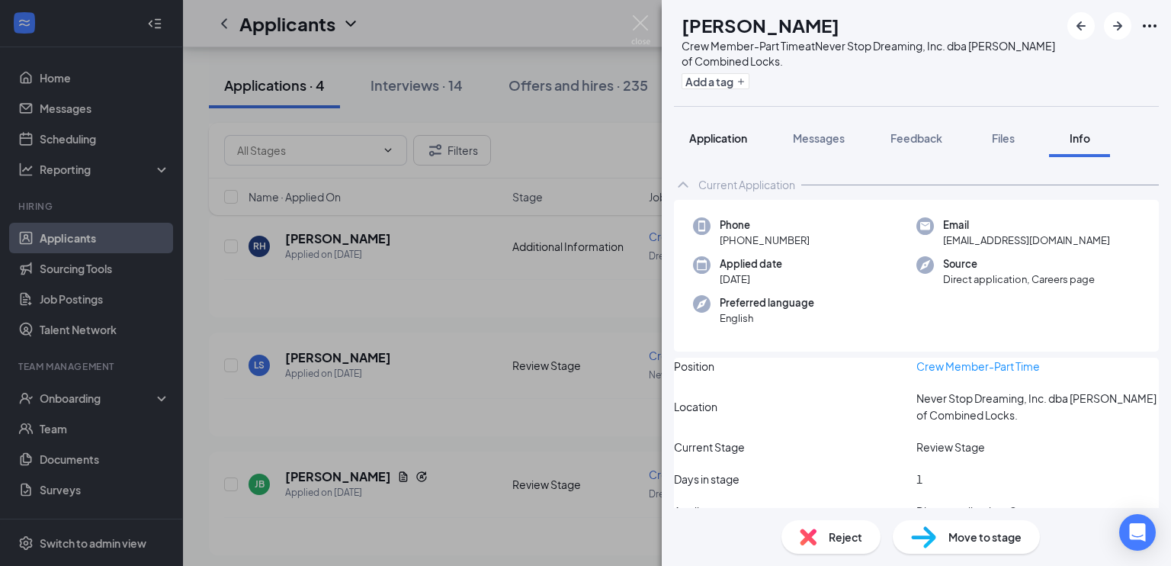
click at [726, 148] on button "Application" at bounding box center [718, 138] width 88 height 38
click at [734, 151] on button "Application" at bounding box center [718, 138] width 88 height 38
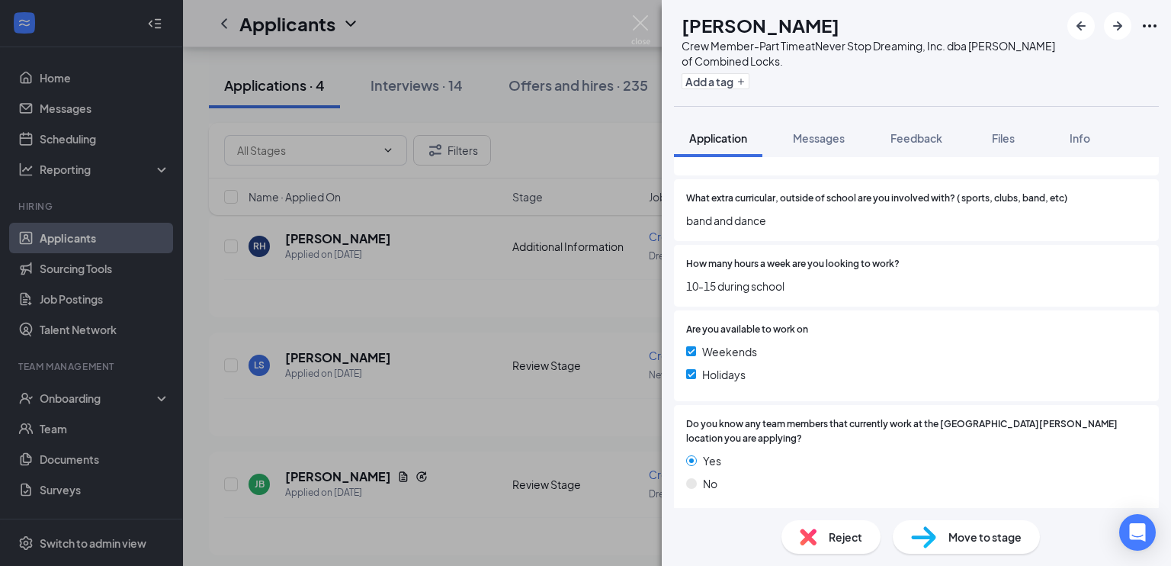
scroll to position [1131, 0]
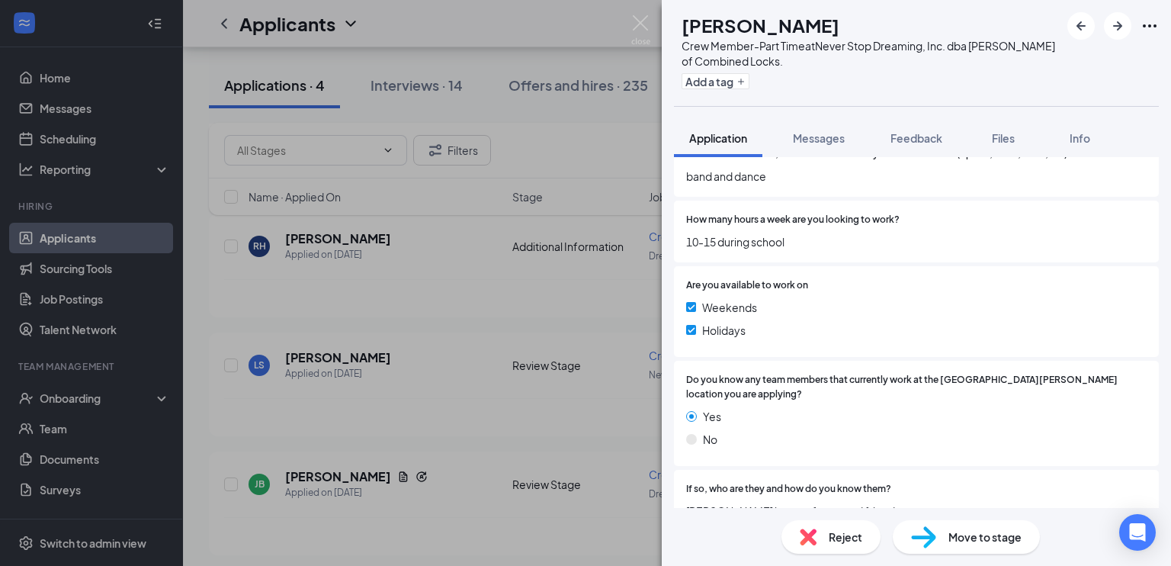
click at [999, 535] on span "Move to stage" at bounding box center [984, 536] width 73 height 17
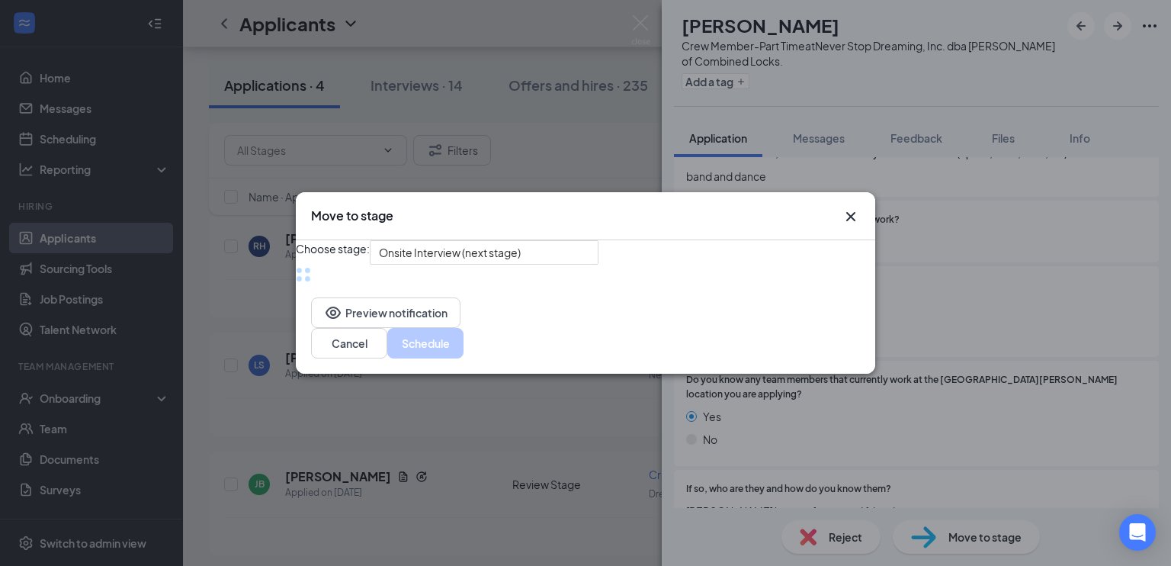
scroll to position [1125, 0]
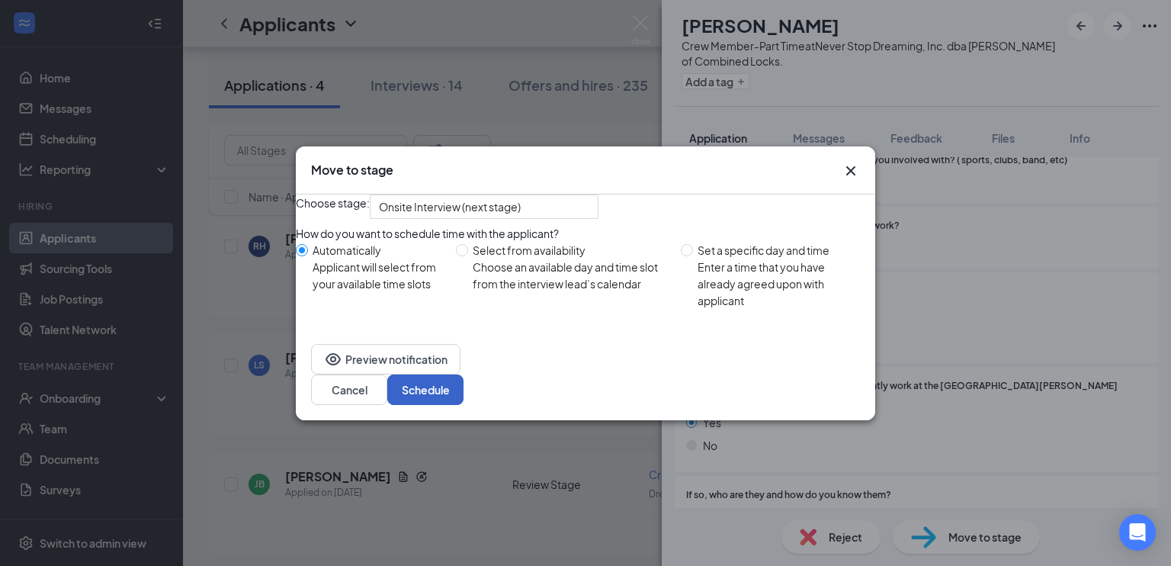
click at [463, 393] on button "Schedule" at bounding box center [425, 389] width 76 height 30
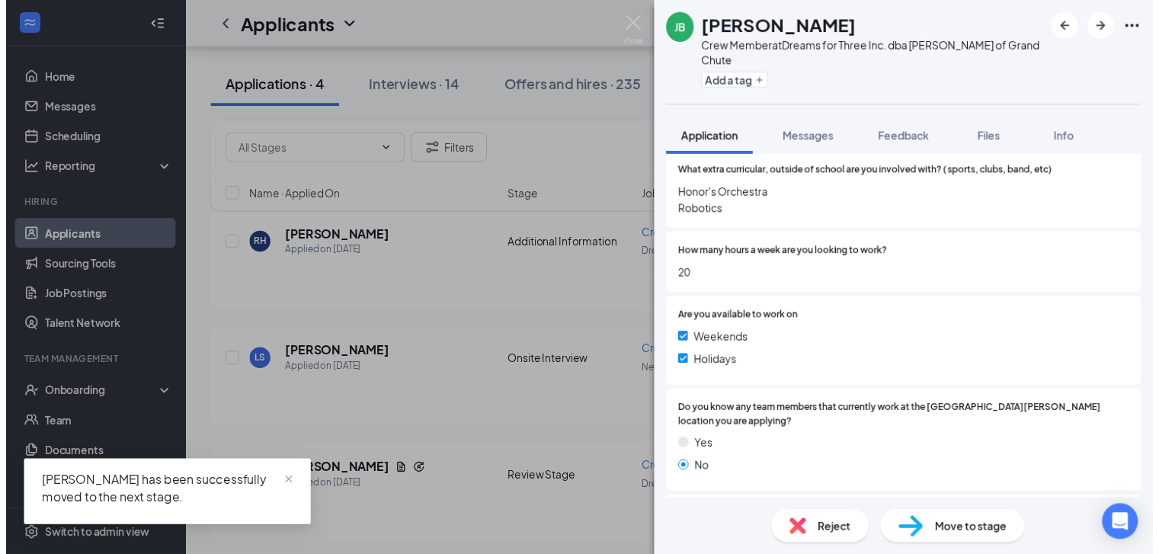
scroll to position [1195, 0]
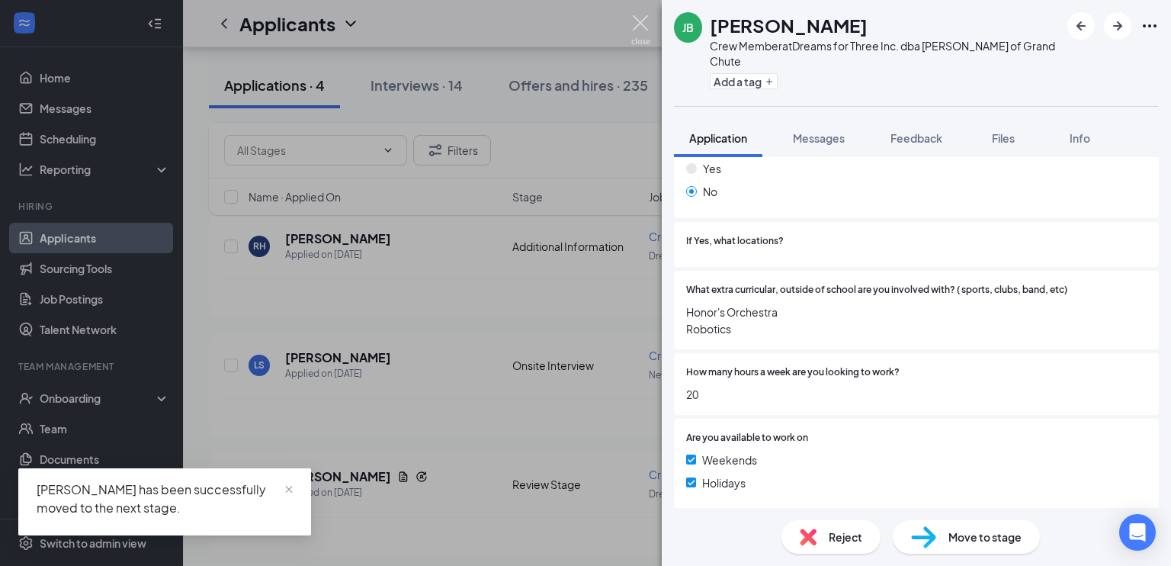
click at [637, 24] on img at bounding box center [640, 30] width 19 height 30
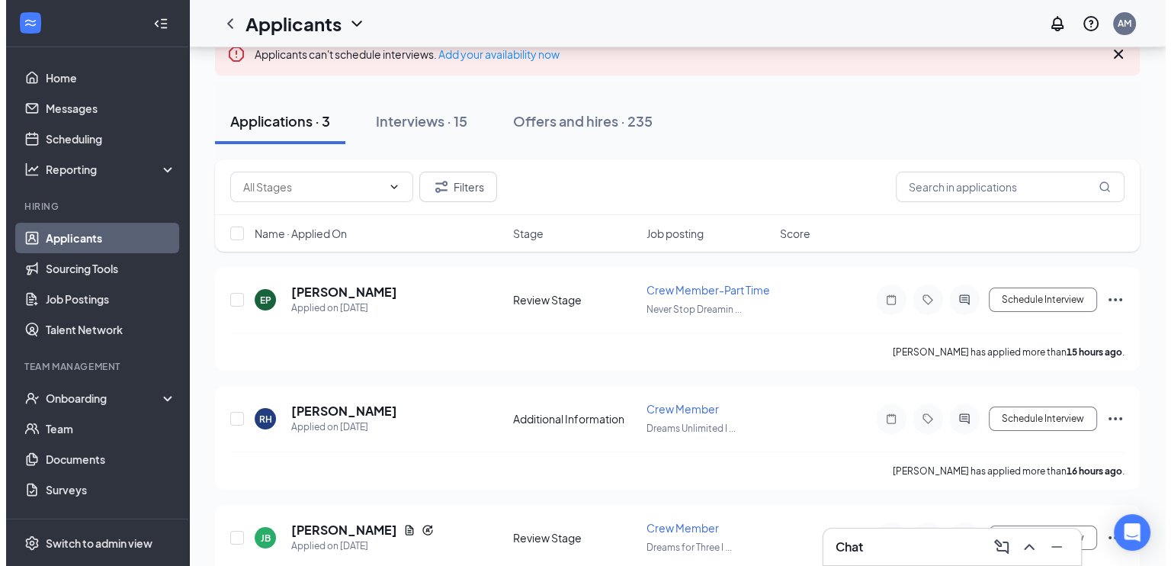
scroll to position [116, 0]
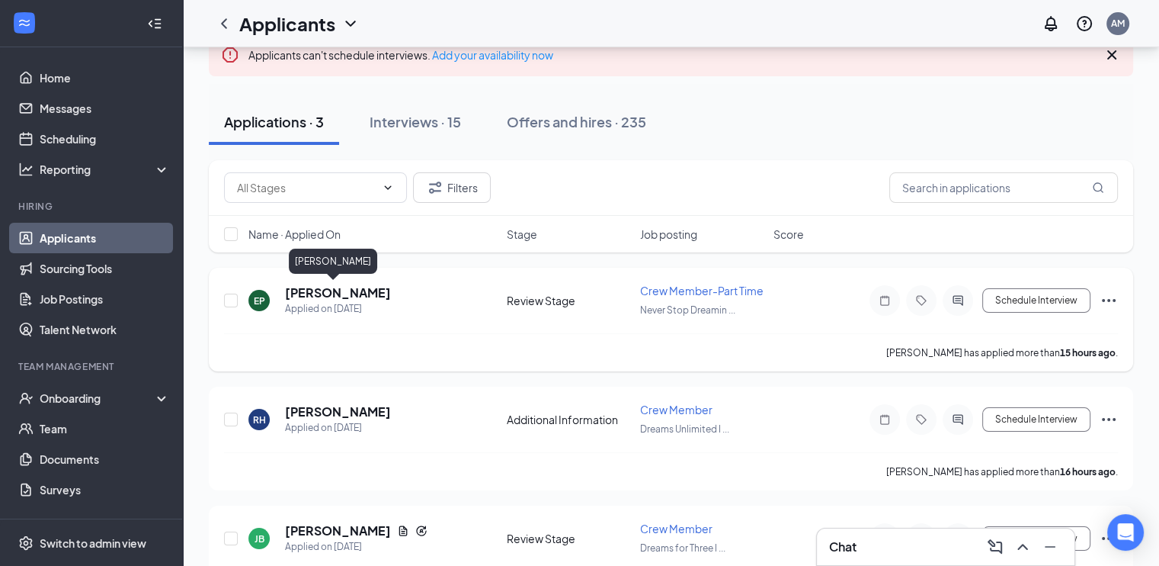
click at [311, 295] on h5 "[PERSON_NAME]" at bounding box center [338, 292] width 106 height 17
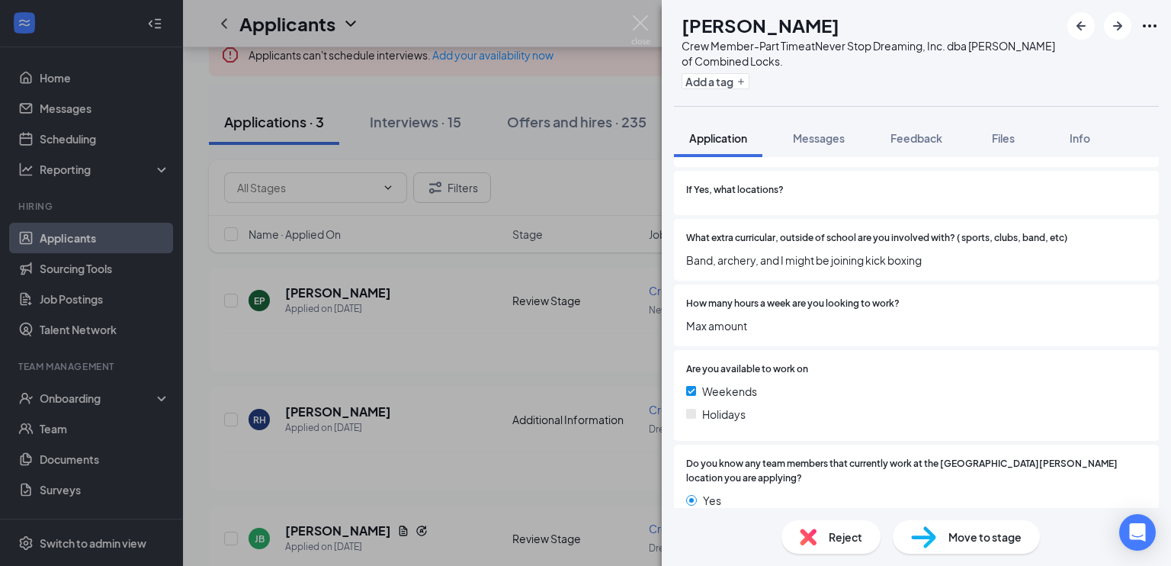
scroll to position [1050, 0]
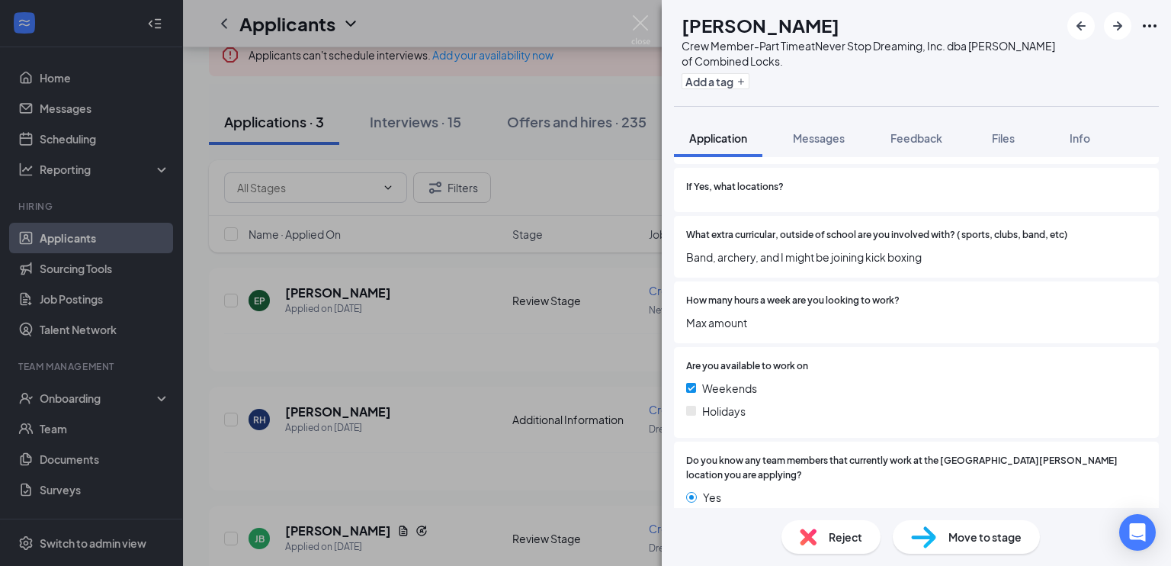
click at [819, 530] on div "Reject" at bounding box center [830, 537] width 99 height 34
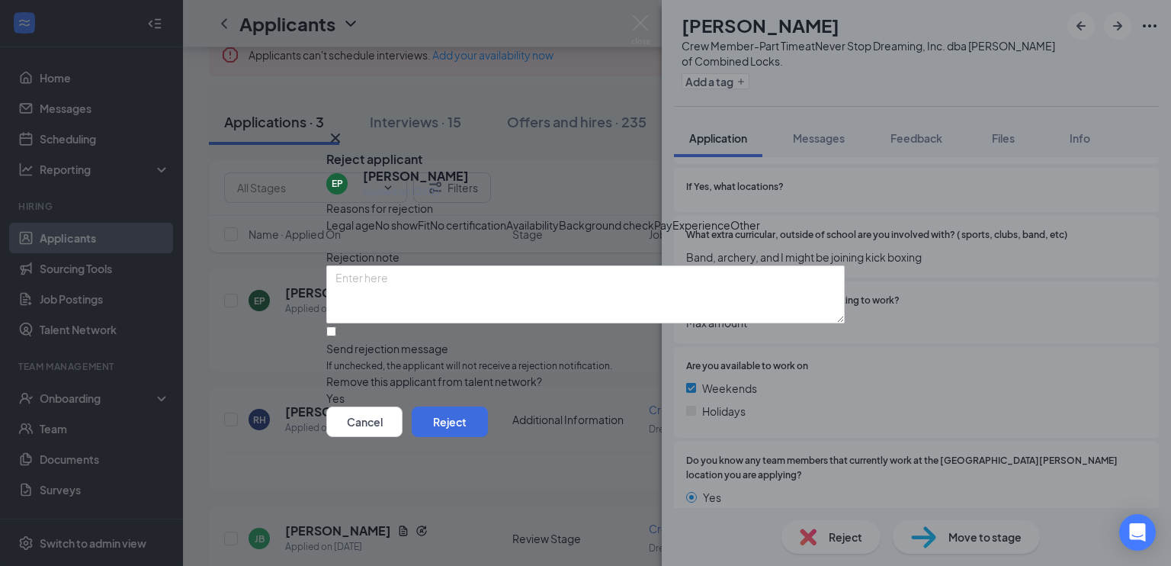
click at [559, 216] on span "Availability" at bounding box center [532, 224] width 53 height 17
click at [336, 336] on input "Send rejection message If unchecked, the applicant will not receive a rejection…" at bounding box center [331, 331] width 10 height 10
checkbox input "true"
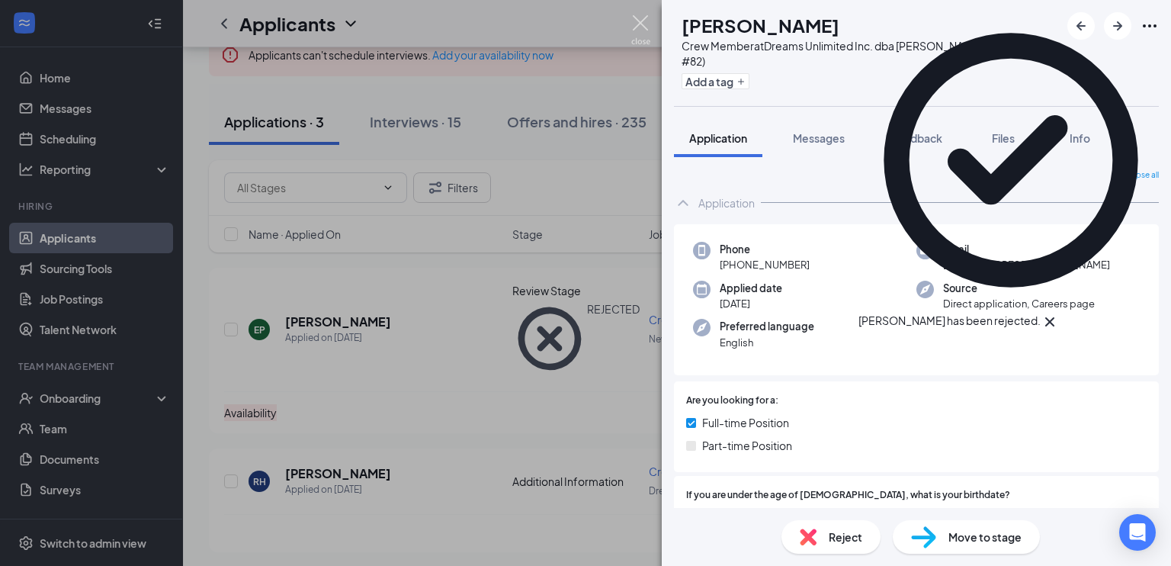
click at [635, 16] on img at bounding box center [640, 30] width 19 height 30
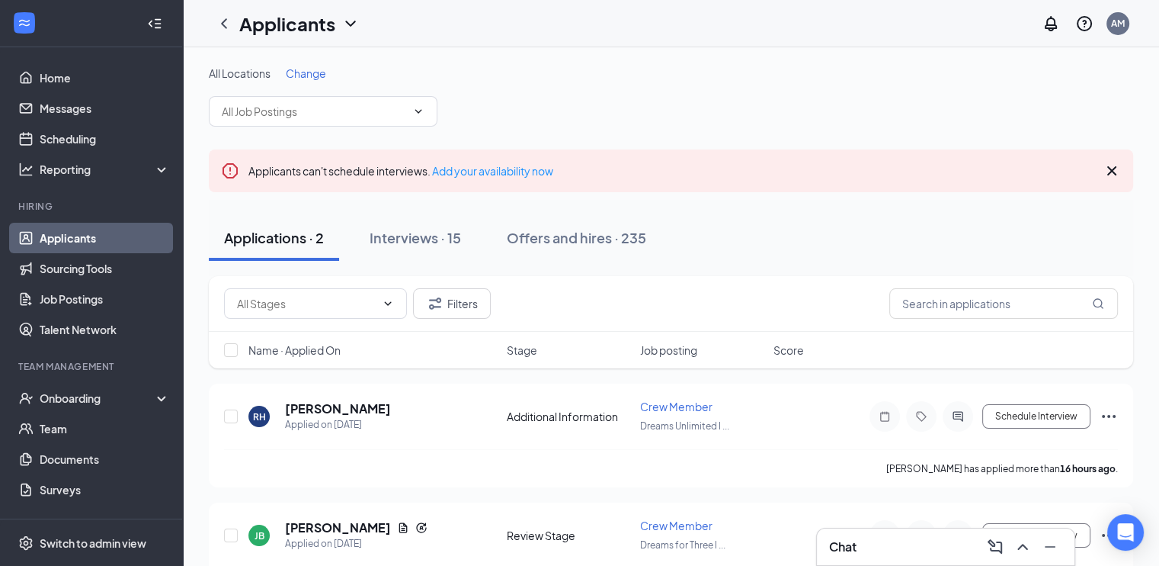
scroll to position [55, 0]
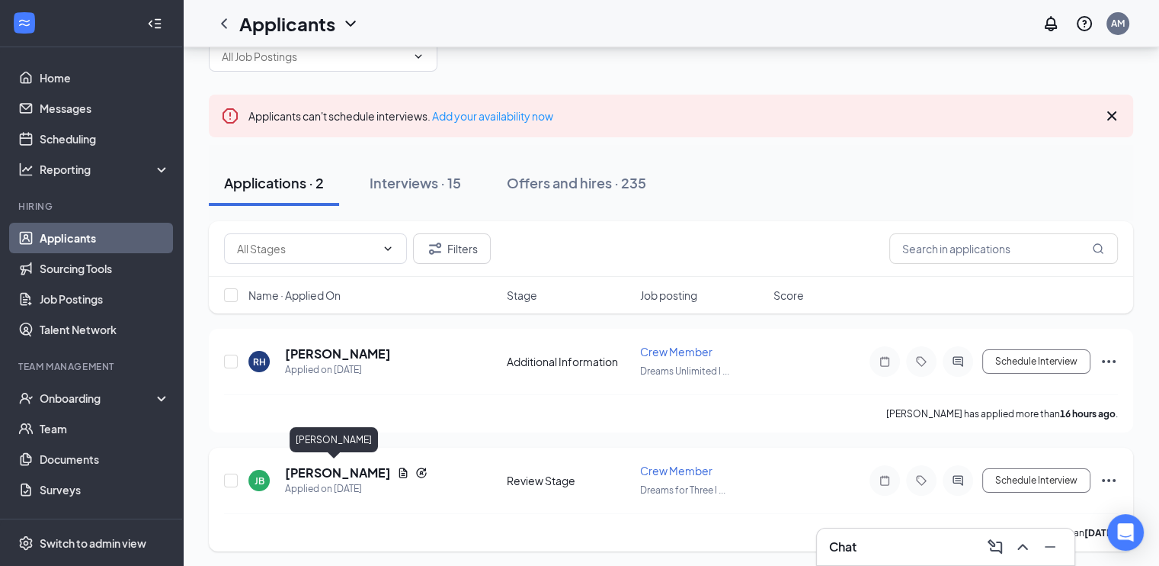
click at [345, 469] on h5 "[PERSON_NAME]" at bounding box center [338, 472] width 106 height 17
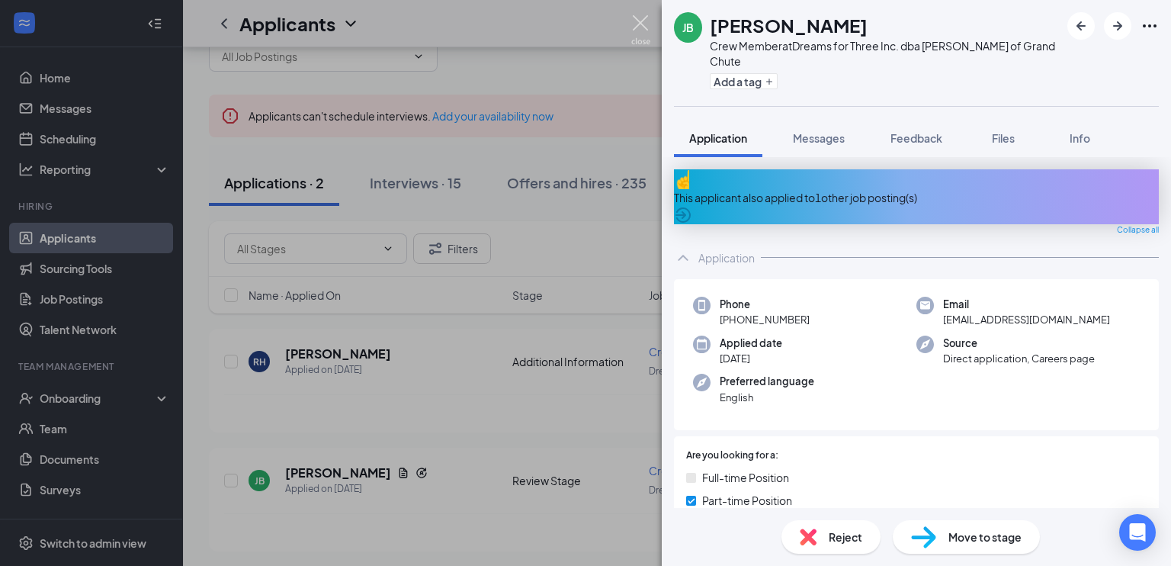
click at [646, 28] on img at bounding box center [640, 30] width 19 height 30
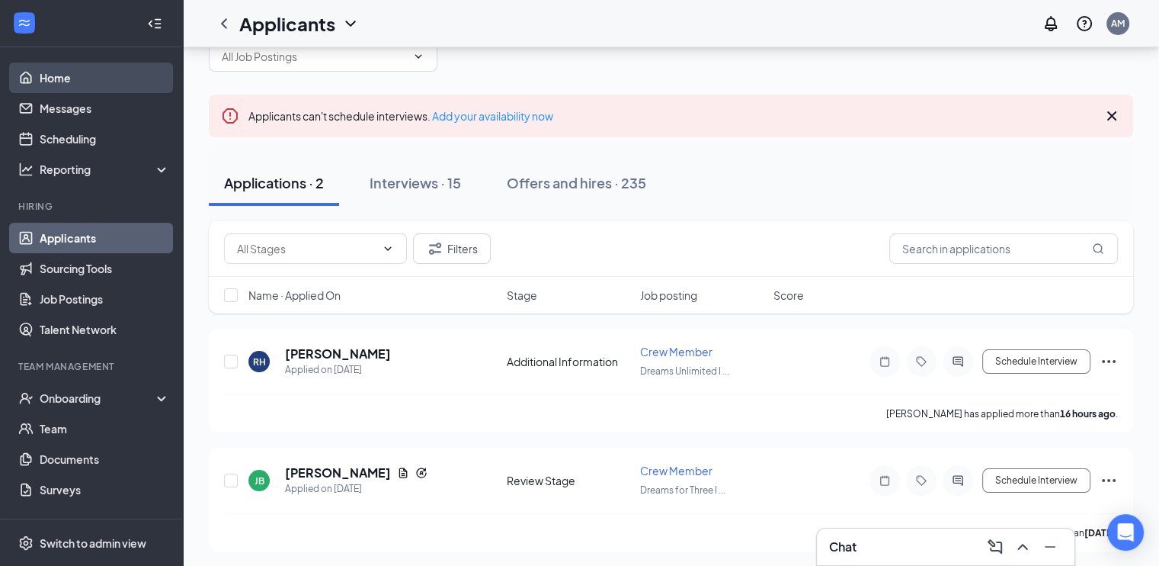
click at [59, 70] on link "Home" at bounding box center [105, 78] width 130 height 30
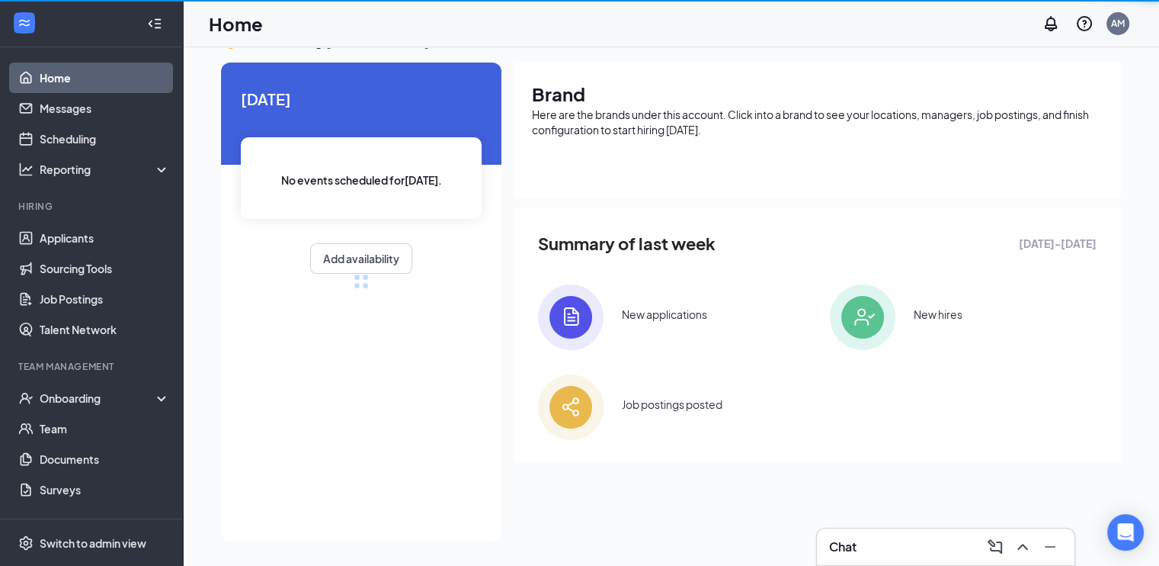
scroll to position [55, 0]
